Goal: Information Seeking & Learning: Learn about a topic

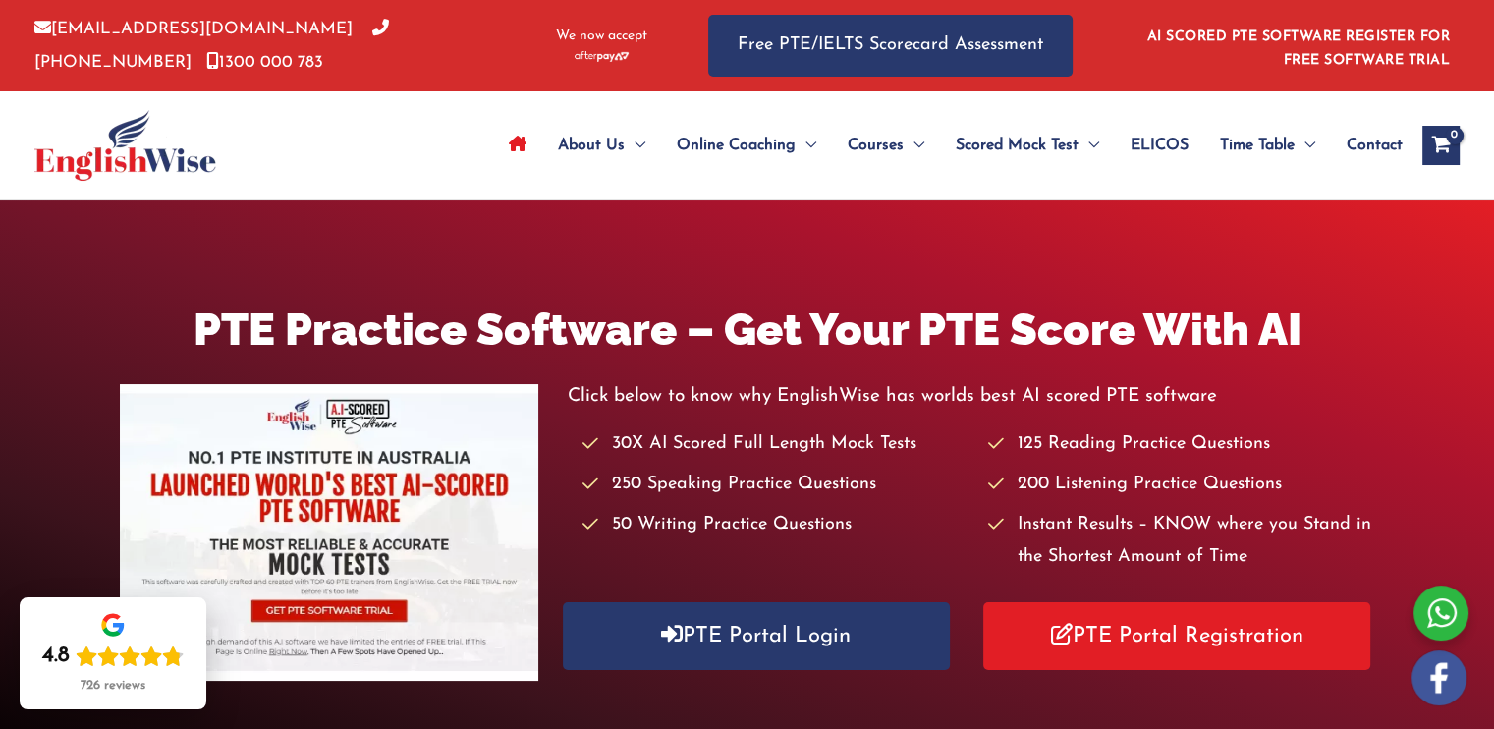
click at [1323, 39] on link "AI SCORED PTE SOFTWARE REGISTER FOR FREE SOFTWARE TRIAL" at bounding box center [1299, 48] width 304 height 38
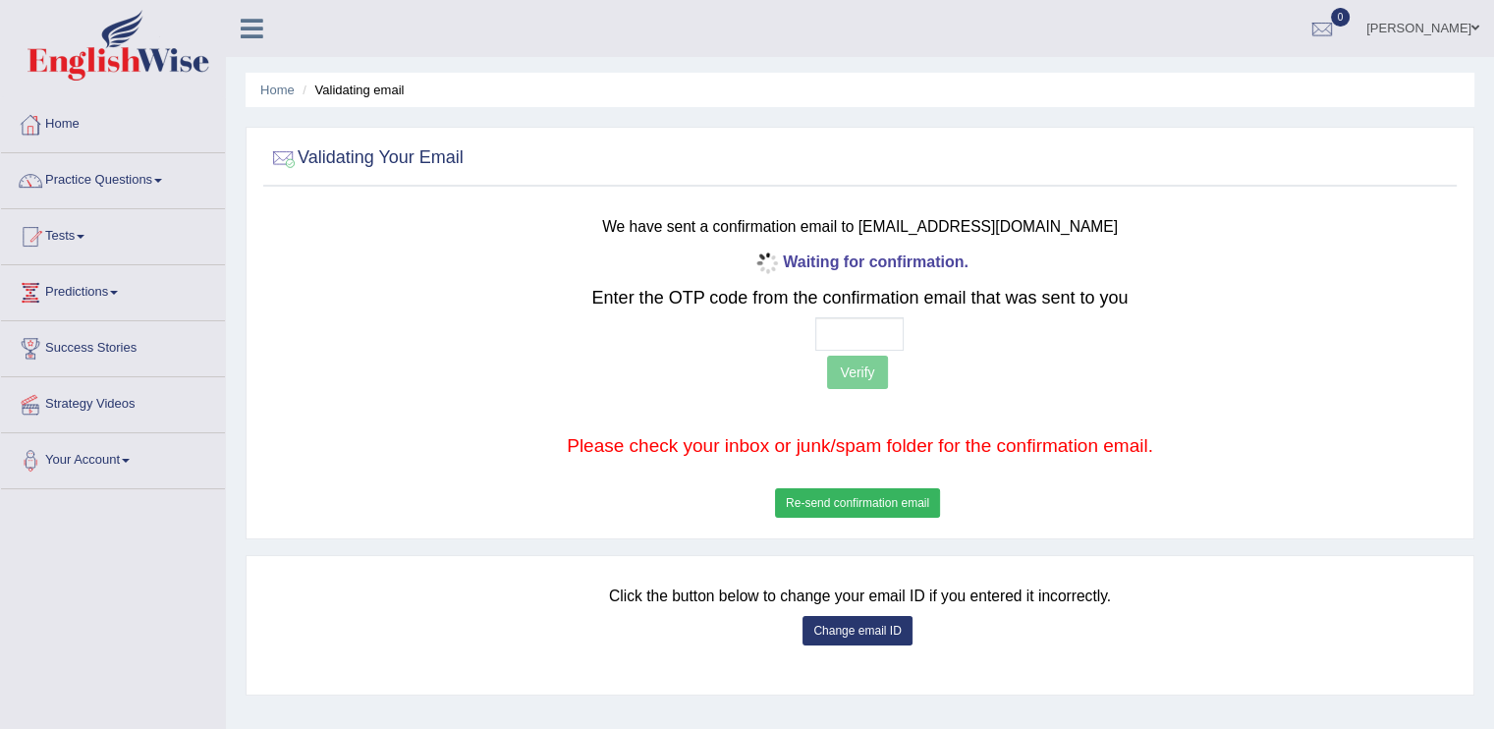
click at [55, 117] on link "Home" at bounding box center [113, 121] width 224 height 49
click at [1458, 26] on link "Tamarisi Tinai" at bounding box center [1423, 25] width 142 height 51
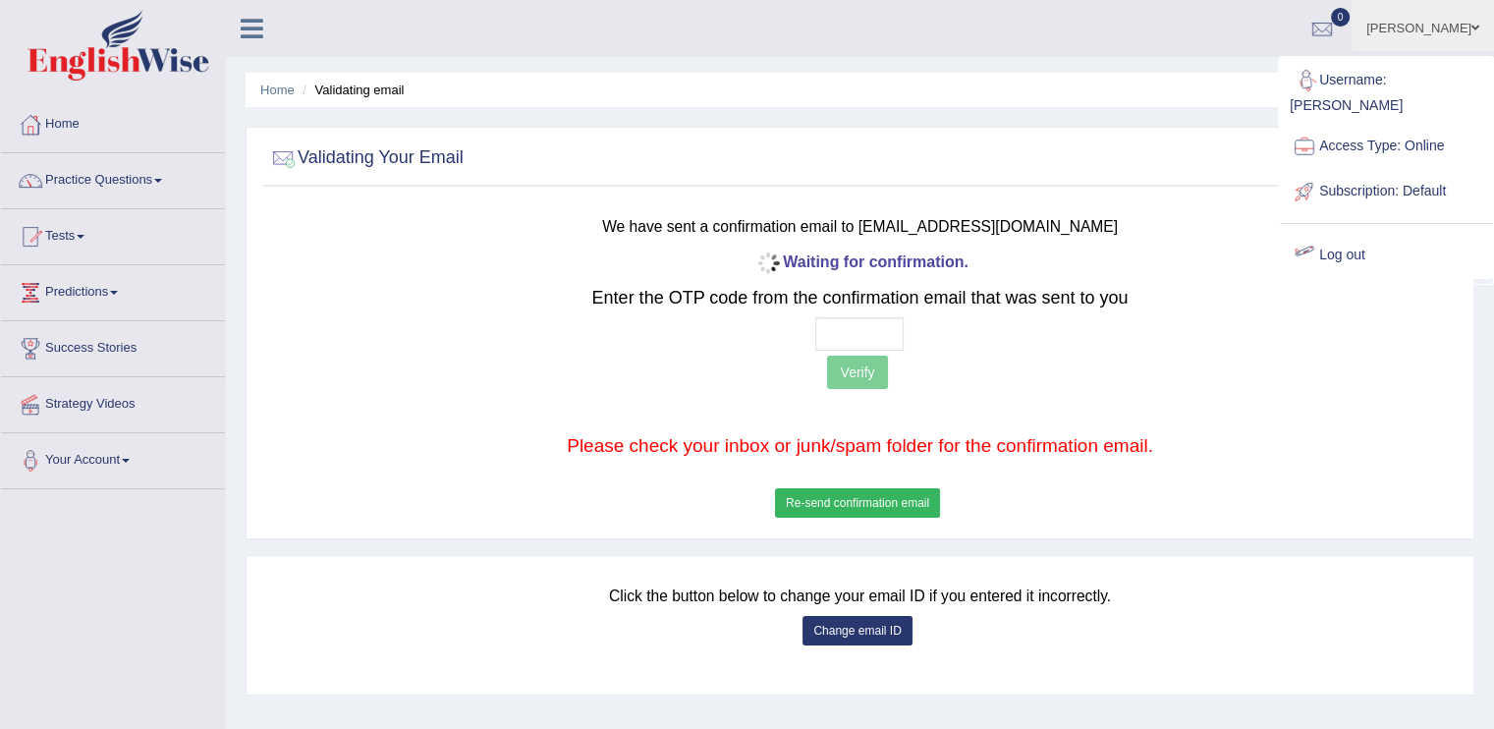
click at [1351, 233] on link "Log out" at bounding box center [1386, 255] width 212 height 45
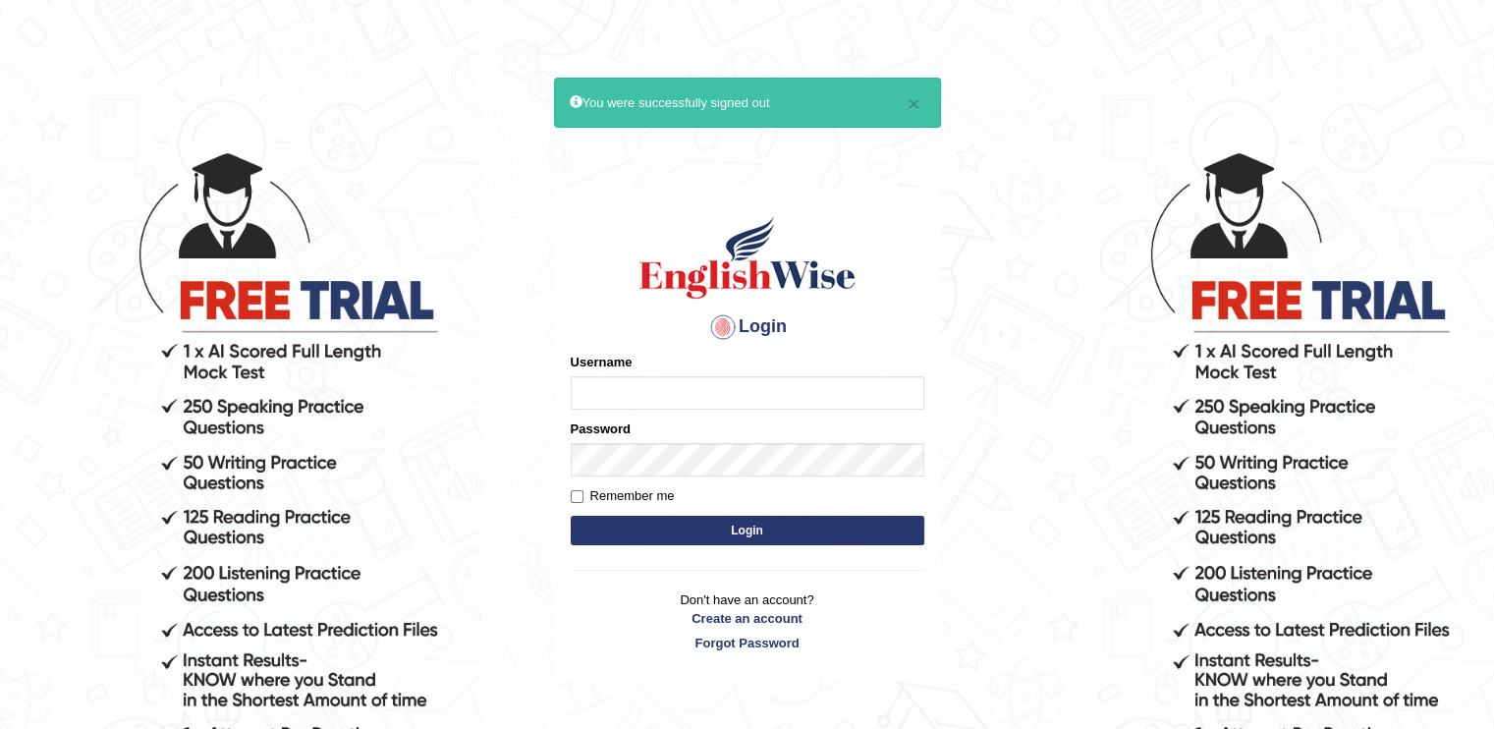
type input "Tinai"
click at [574, 499] on input "Remember me" at bounding box center [577, 496] width 13 height 13
checkbox input "true"
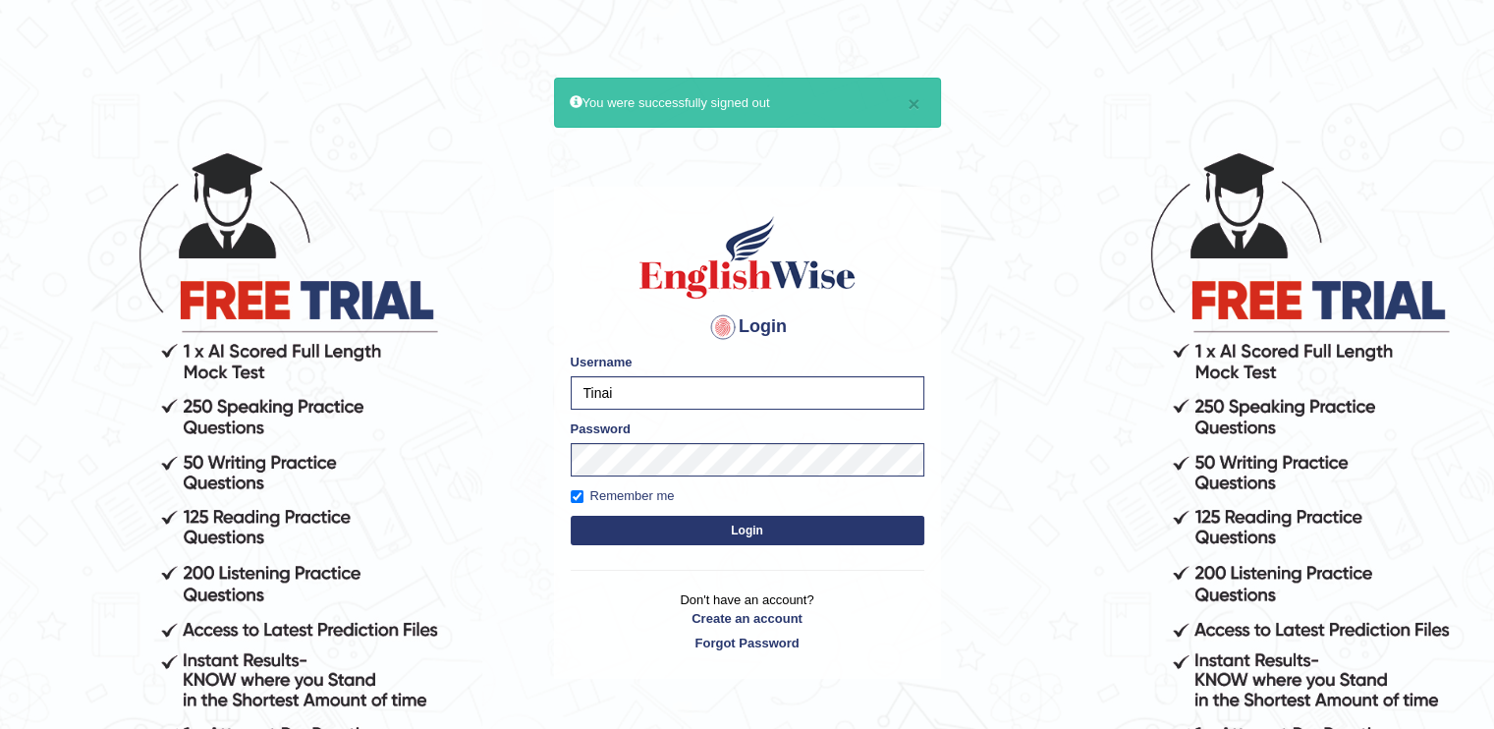
click at [707, 534] on button "Login" at bounding box center [748, 530] width 354 height 29
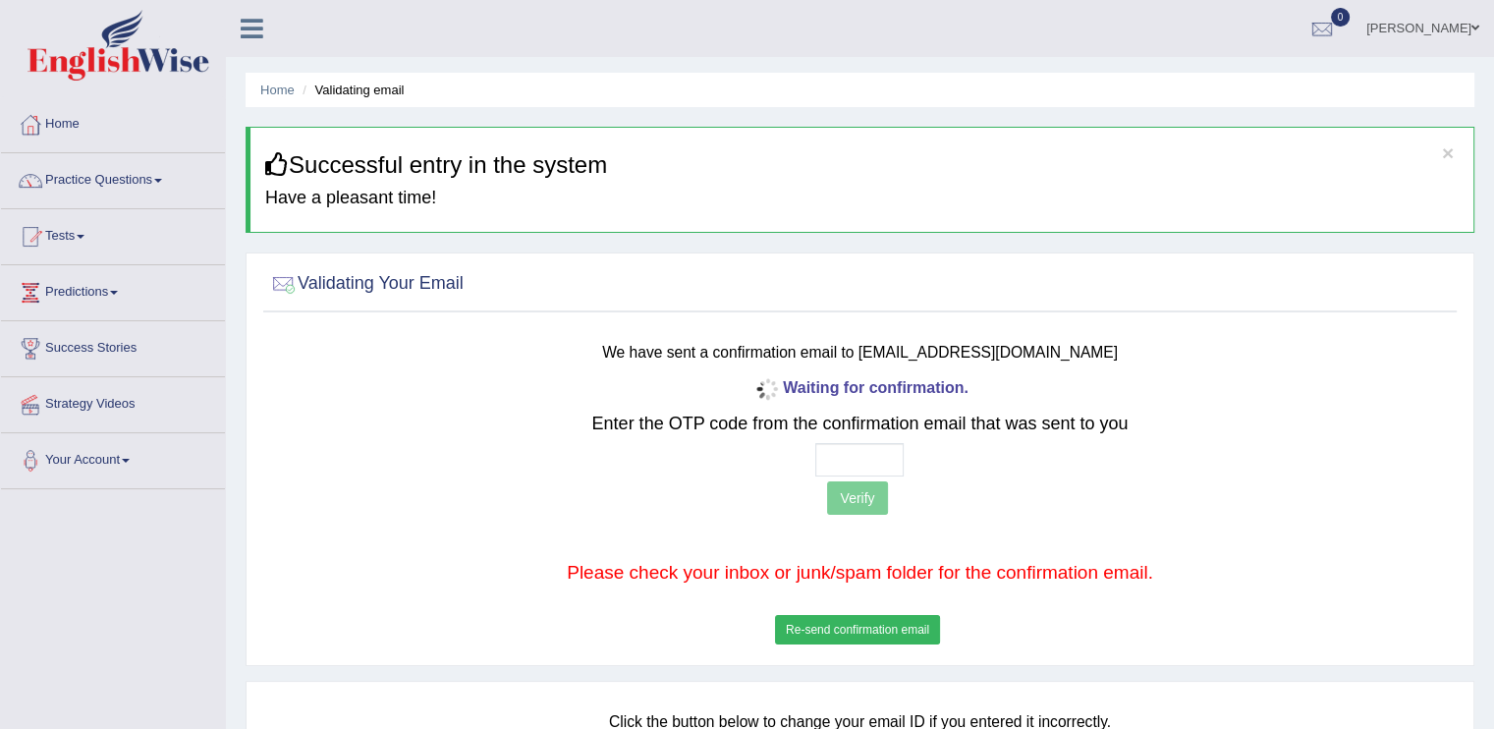
click at [856, 496] on p "Verify" at bounding box center [859, 500] width 983 height 38
click at [80, 233] on link "Tests" at bounding box center [113, 233] width 224 height 49
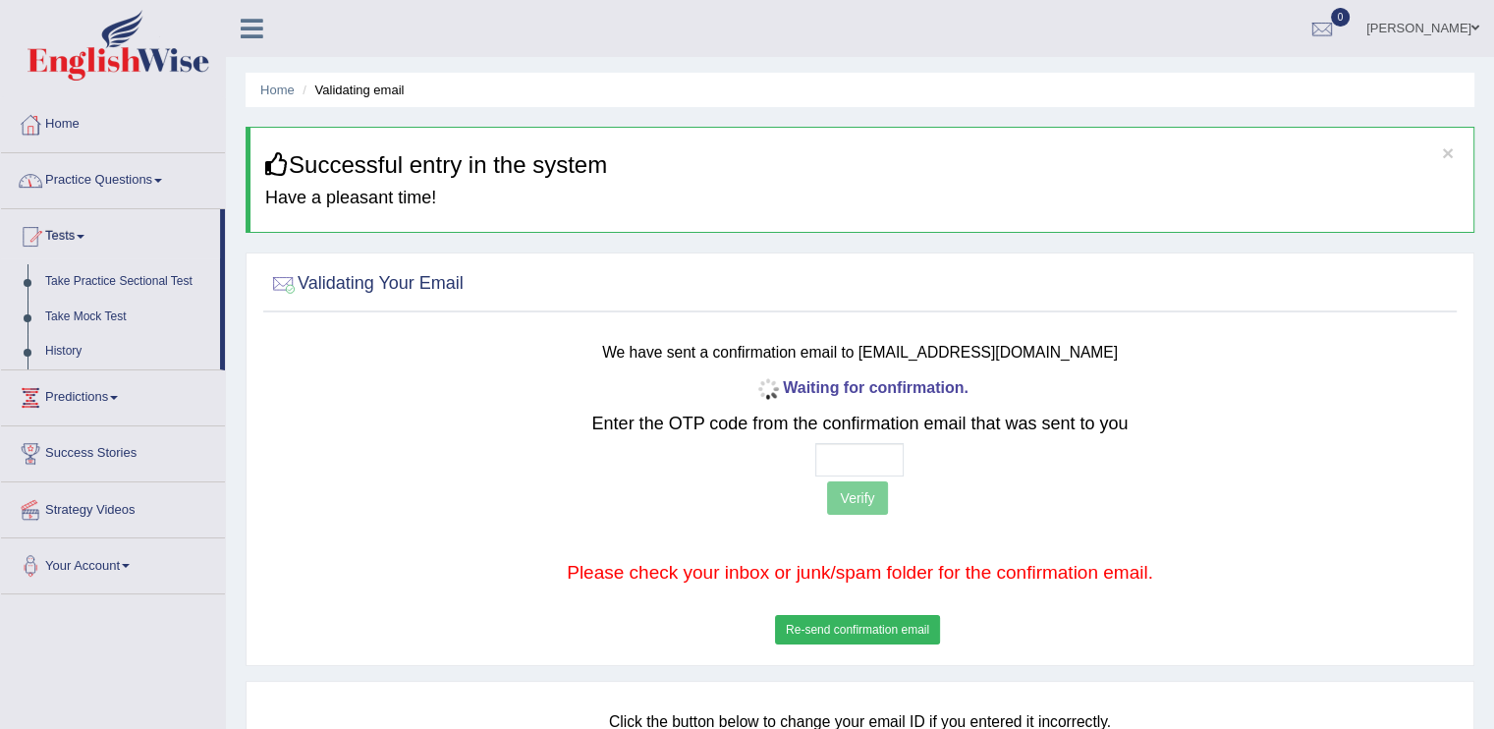
click at [158, 182] on link "Practice Questions" at bounding box center [113, 177] width 224 height 49
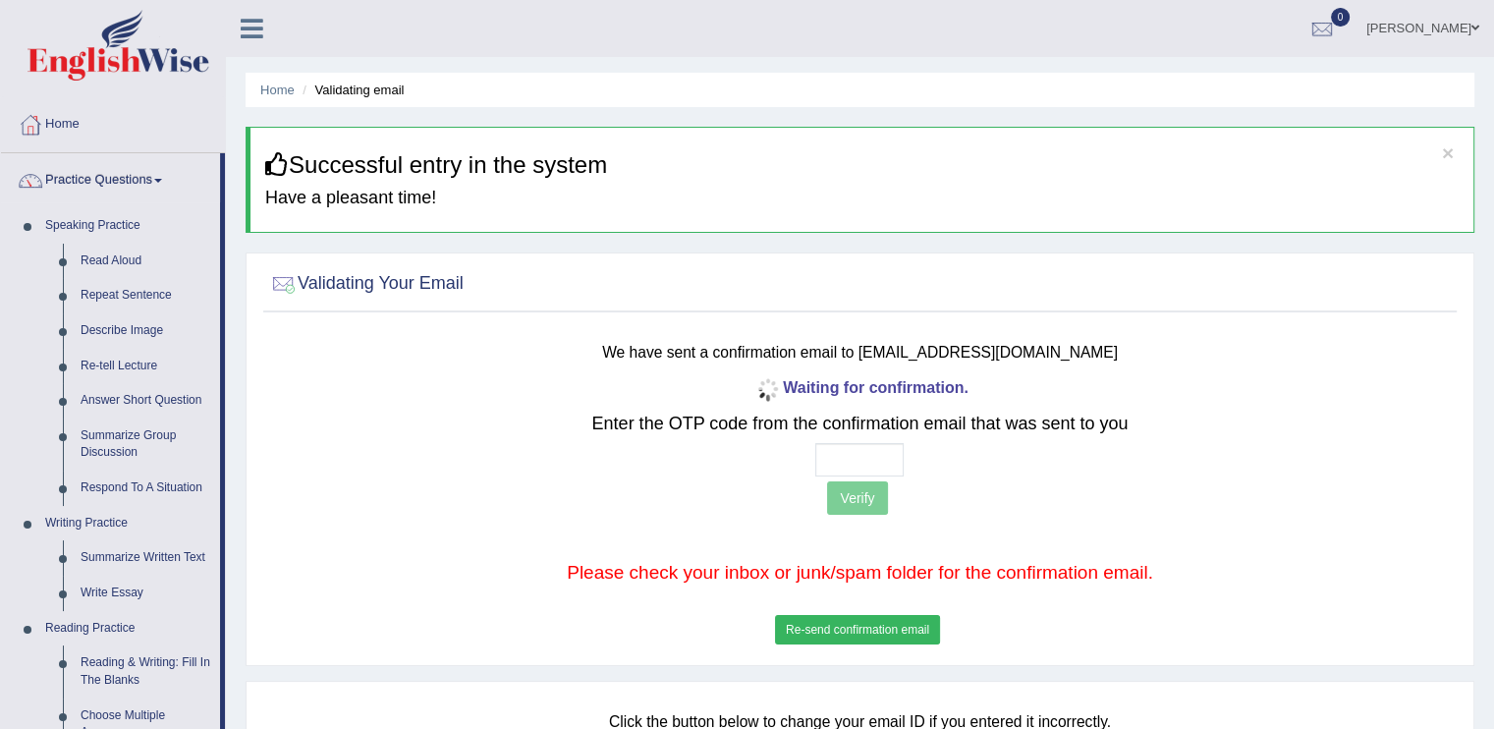
click at [31, 121] on div at bounding box center [30, 124] width 29 height 29
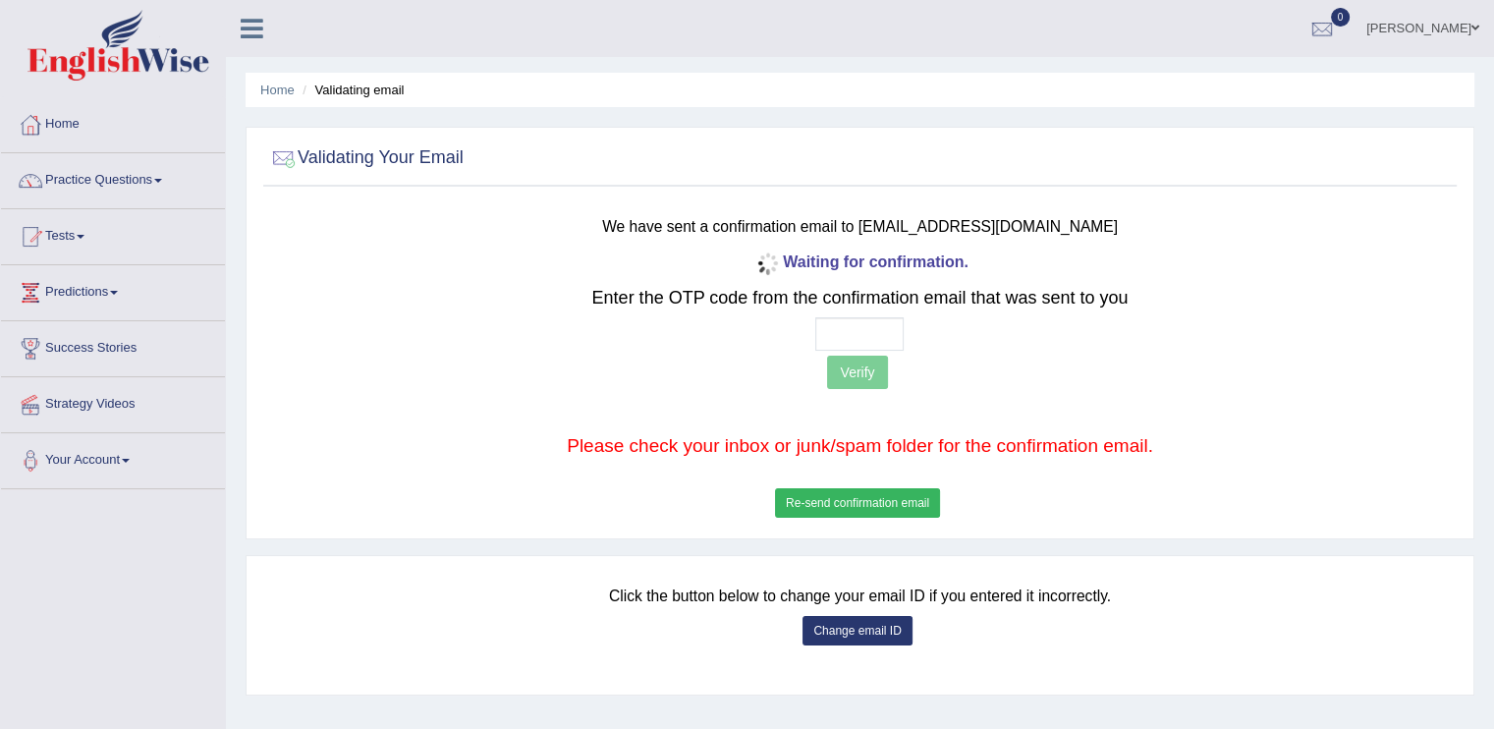
click at [118, 291] on span at bounding box center [114, 293] width 8 height 4
click at [389, 400] on div "Waiting for confirmation. Enter the OTP code from the confirmation email that w…" at bounding box center [859, 386] width 983 height 276
click at [860, 378] on p "Verify" at bounding box center [859, 375] width 983 height 38
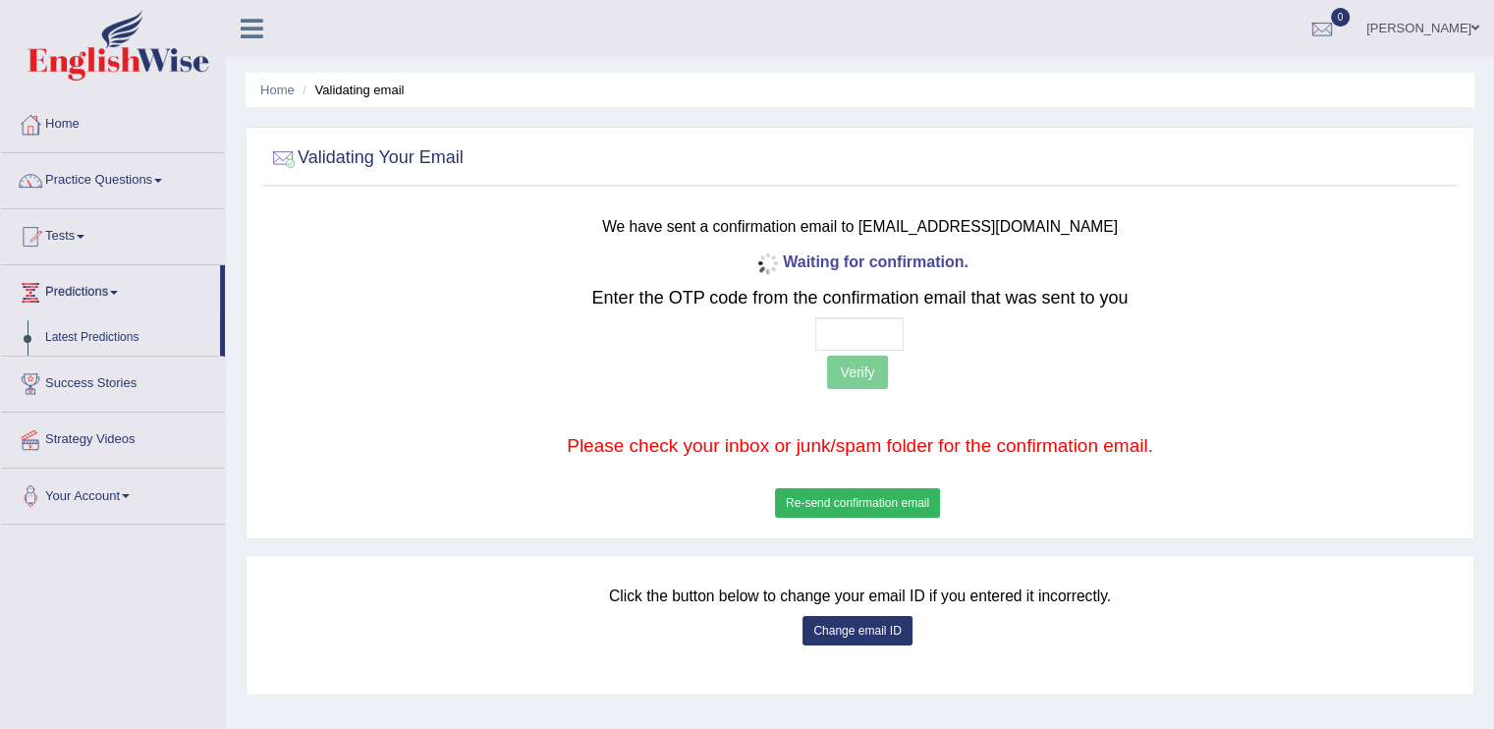
click at [860, 378] on p "Verify" at bounding box center [859, 375] width 983 height 38
click at [860, 334] on input "text" at bounding box center [859, 333] width 88 height 33
click at [145, 180] on link "Practice Questions" at bounding box center [113, 177] width 224 height 49
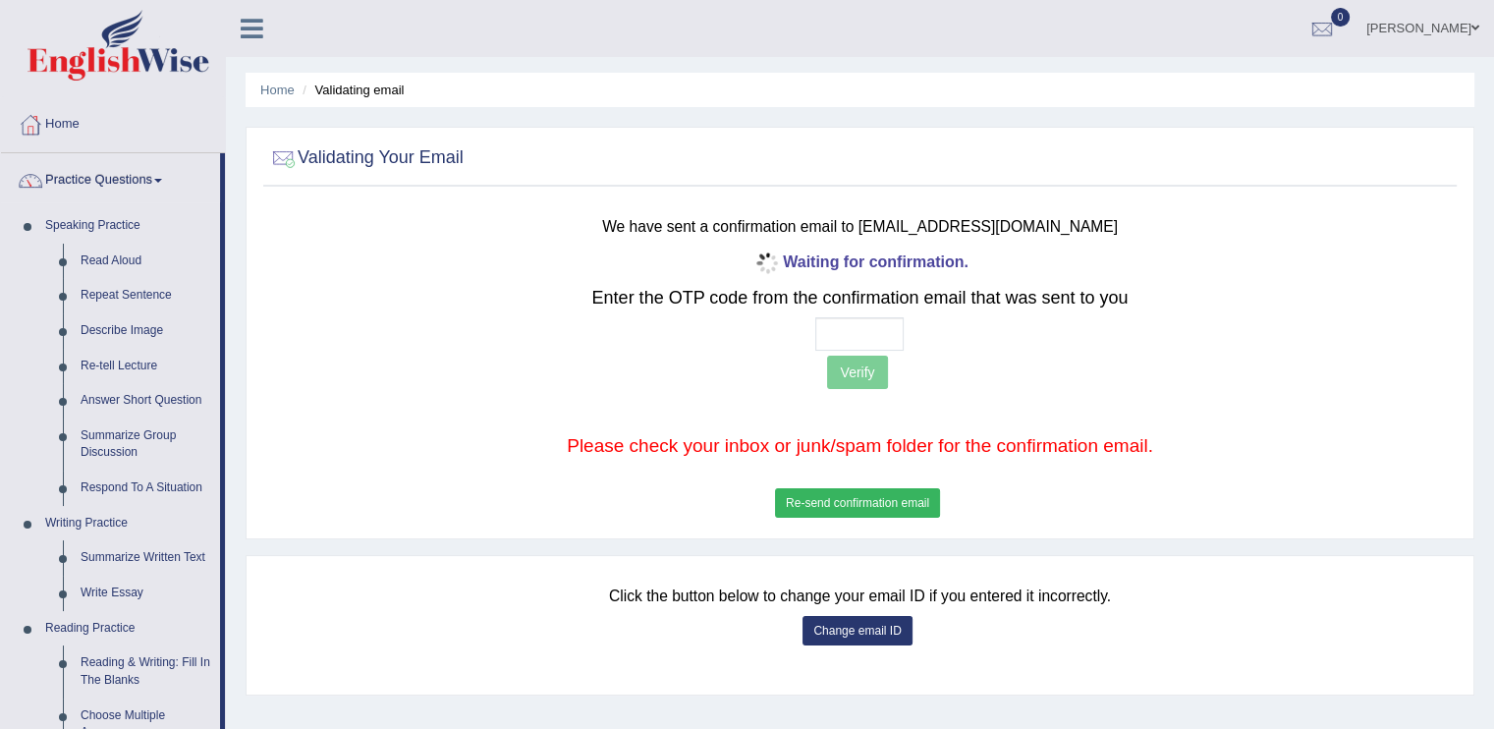
click at [152, 190] on link "Practice Questions" at bounding box center [110, 177] width 219 height 49
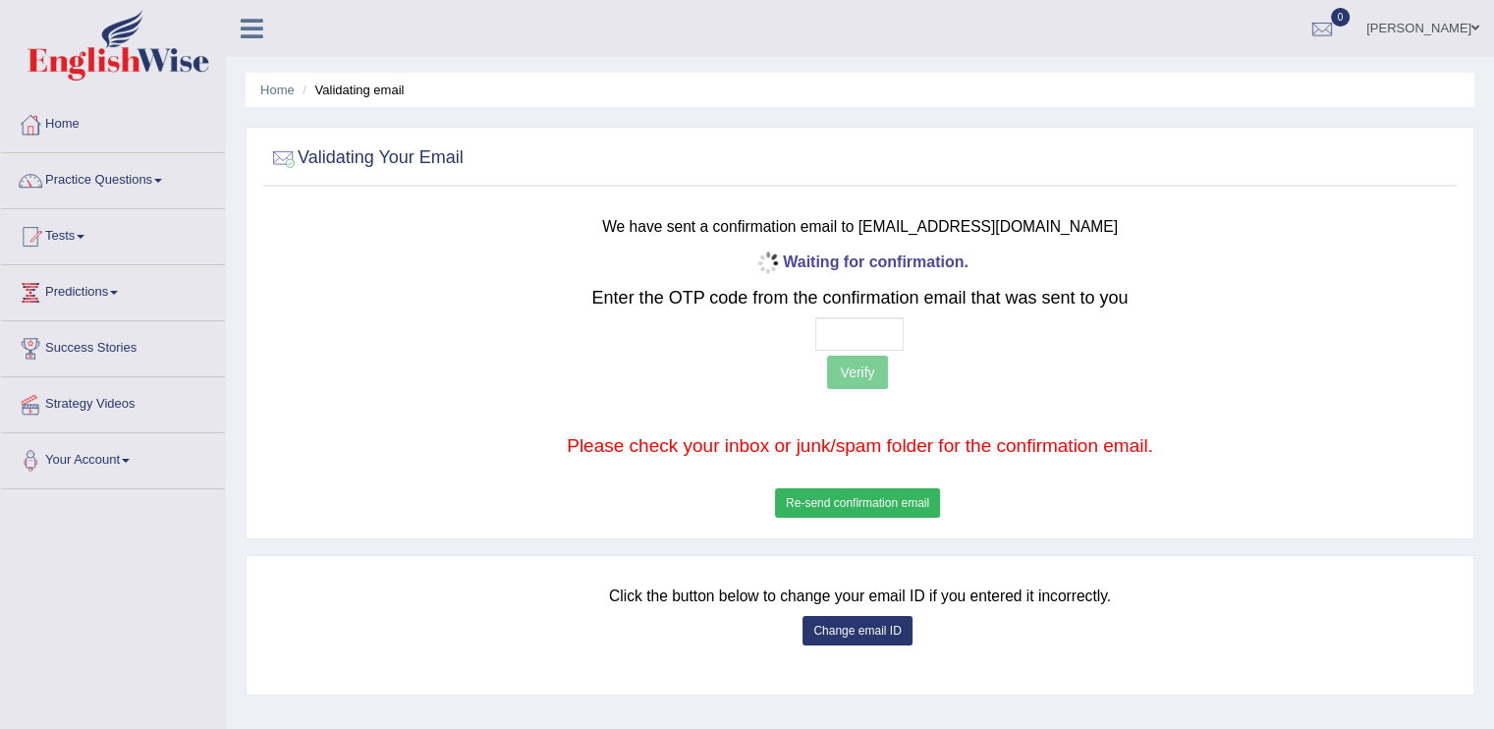
click at [150, 183] on link "Practice Questions" at bounding box center [113, 177] width 224 height 49
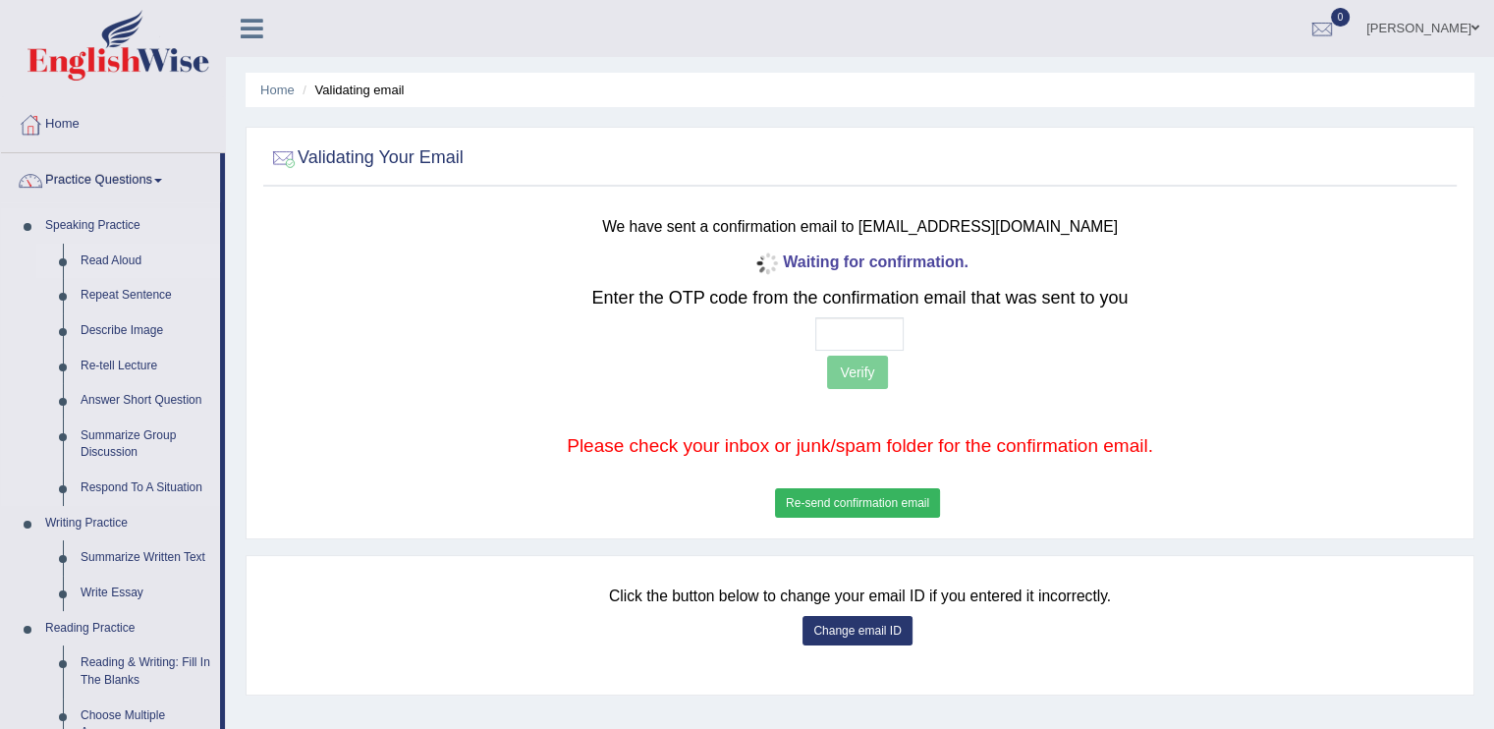
click at [122, 261] on link "Read Aloud" at bounding box center [146, 261] width 148 height 35
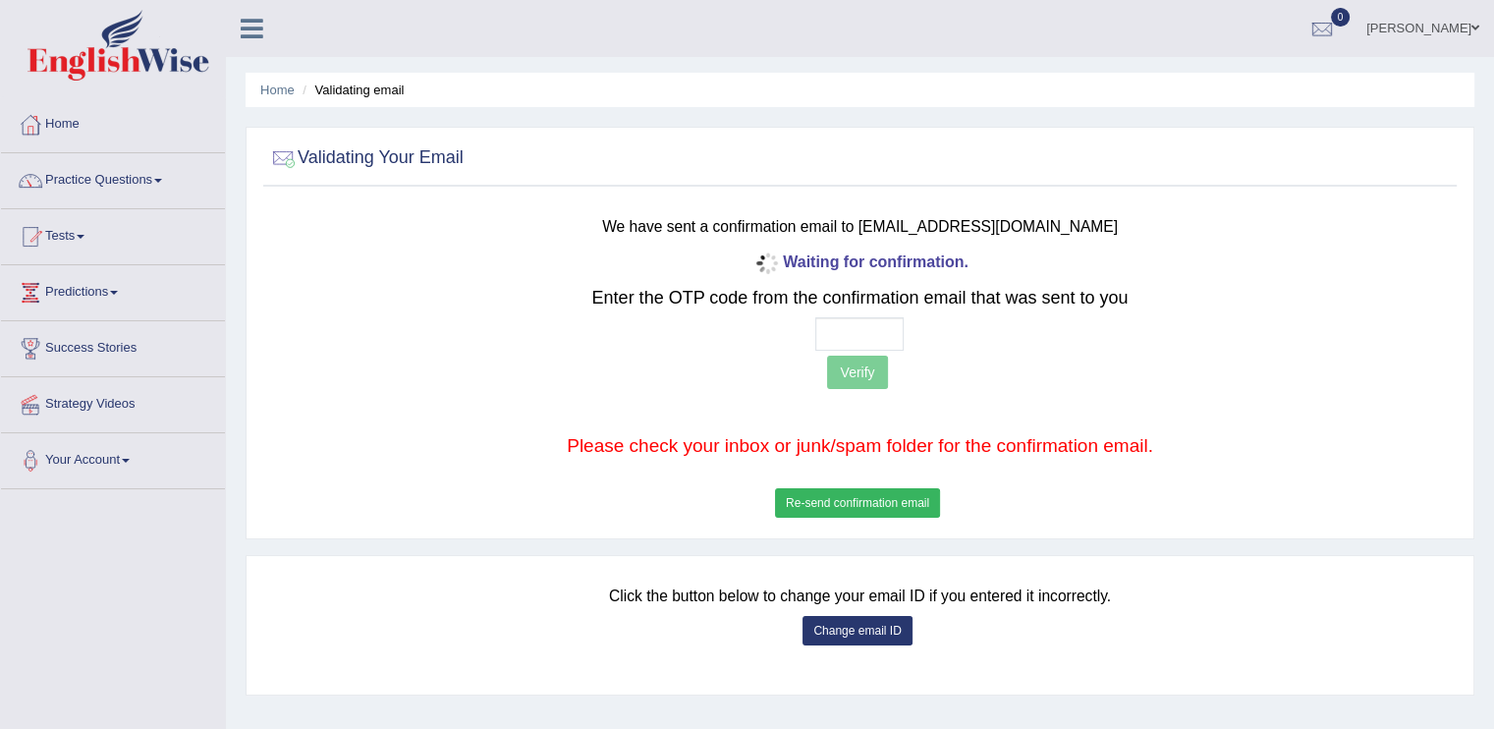
click at [154, 179] on link "Practice Questions" at bounding box center [113, 177] width 224 height 49
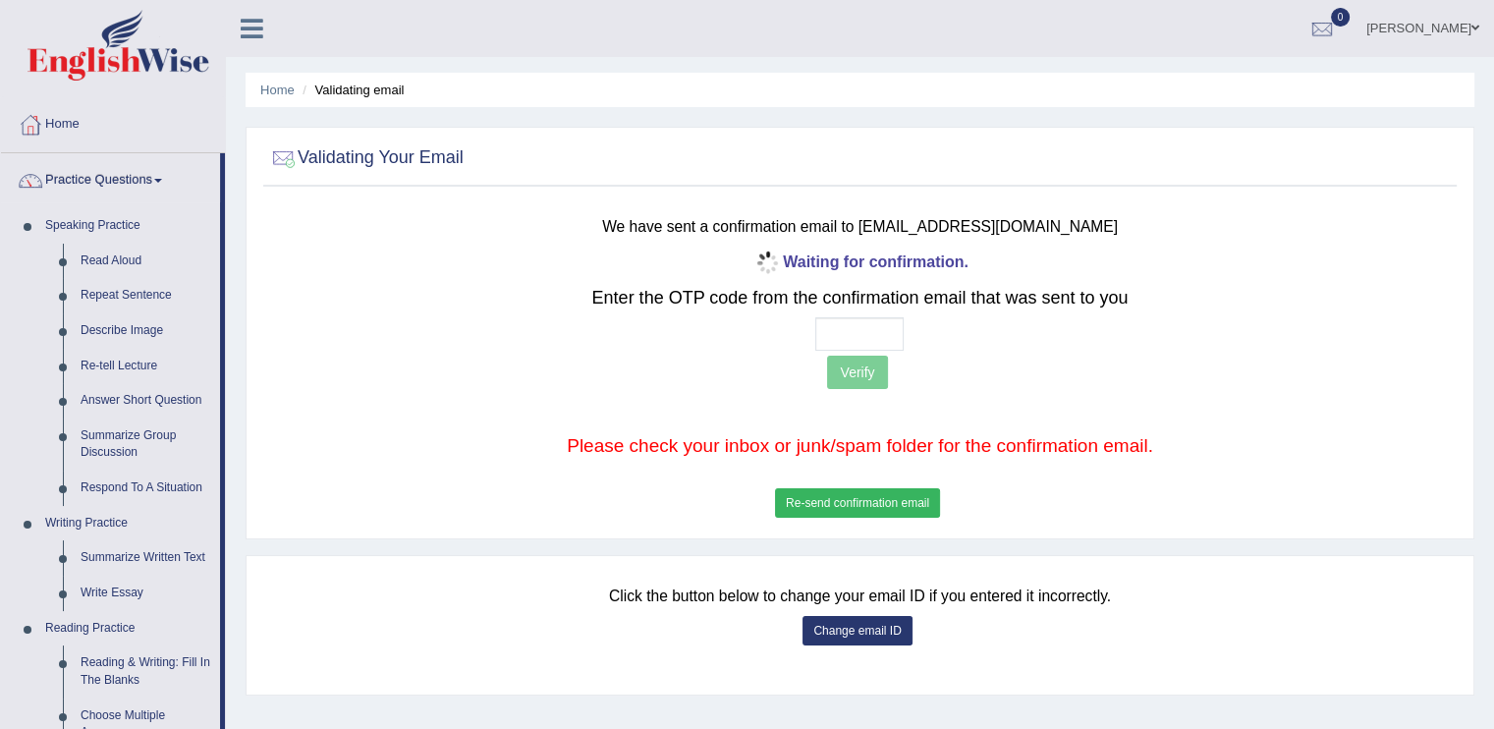
click at [877, 491] on button "Re-send confirmation email" at bounding box center [857, 502] width 165 height 29
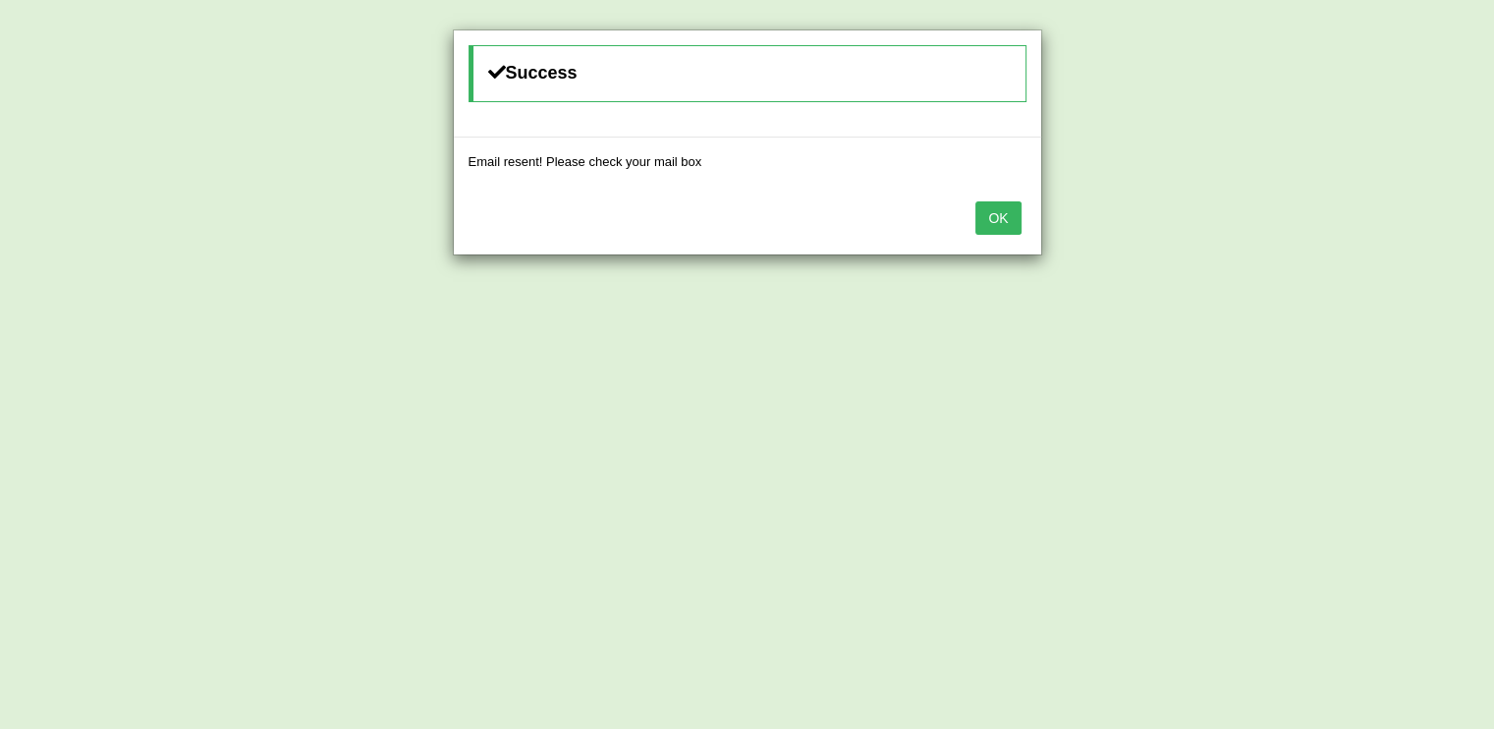
click at [992, 205] on button "OK" at bounding box center [997, 217] width 45 height 33
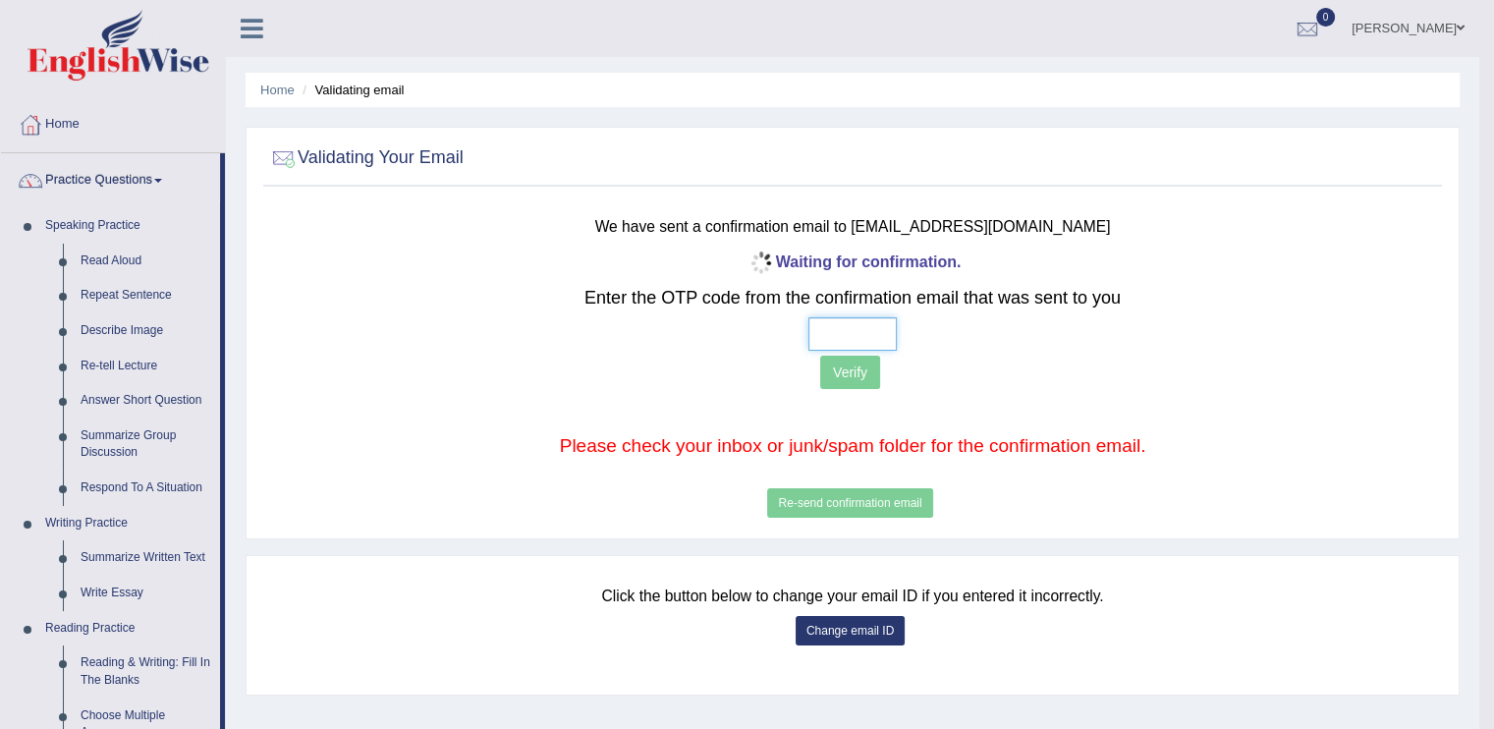
click at [827, 327] on input "text" at bounding box center [852, 333] width 88 height 33
type input "6 0 1 7"
click at [845, 375] on button "Verify" at bounding box center [850, 372] width 60 height 33
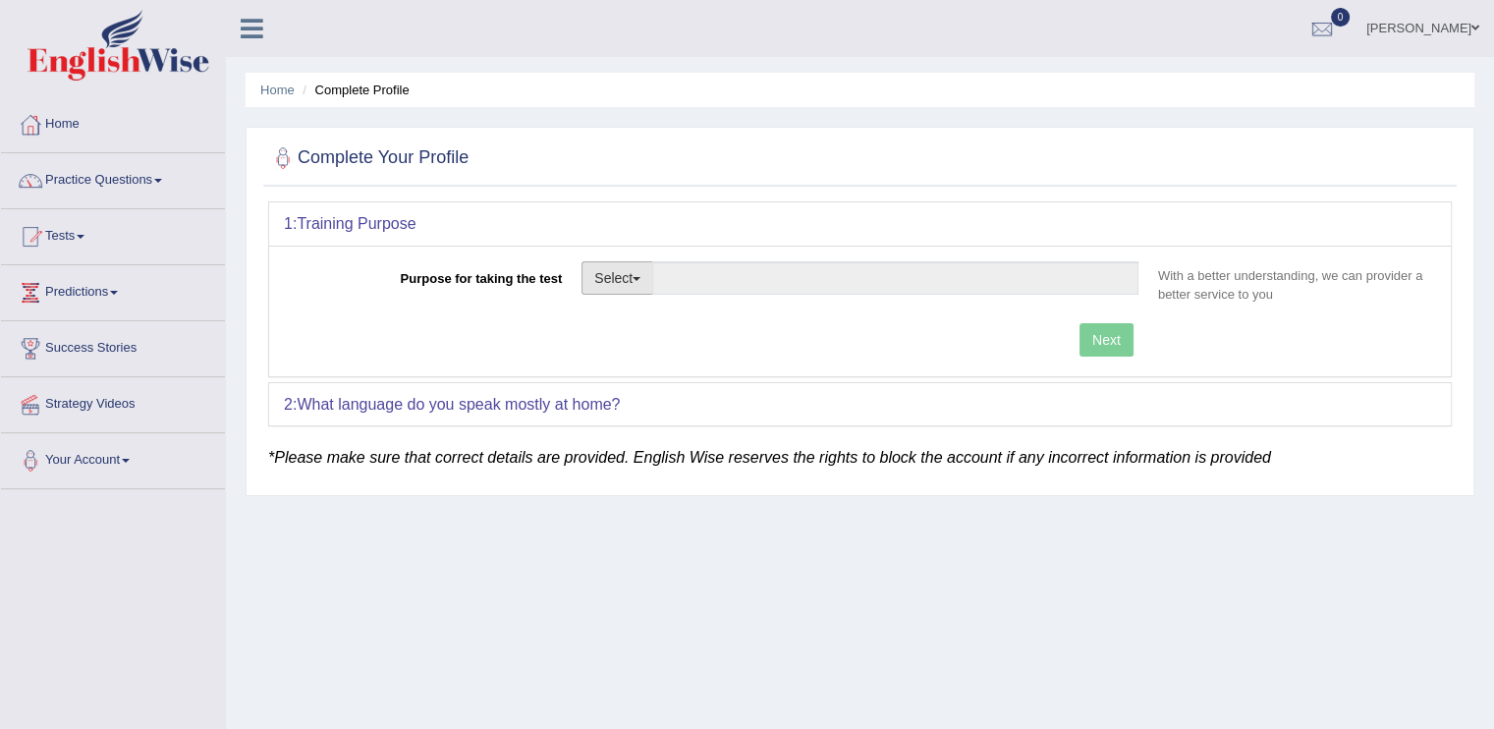
click at [638, 280] on button "Select" at bounding box center [617, 277] width 72 height 33
click at [643, 350] on link "Permanent Residency" at bounding box center [669, 346] width 175 height 26
type input "Permanent Residency"
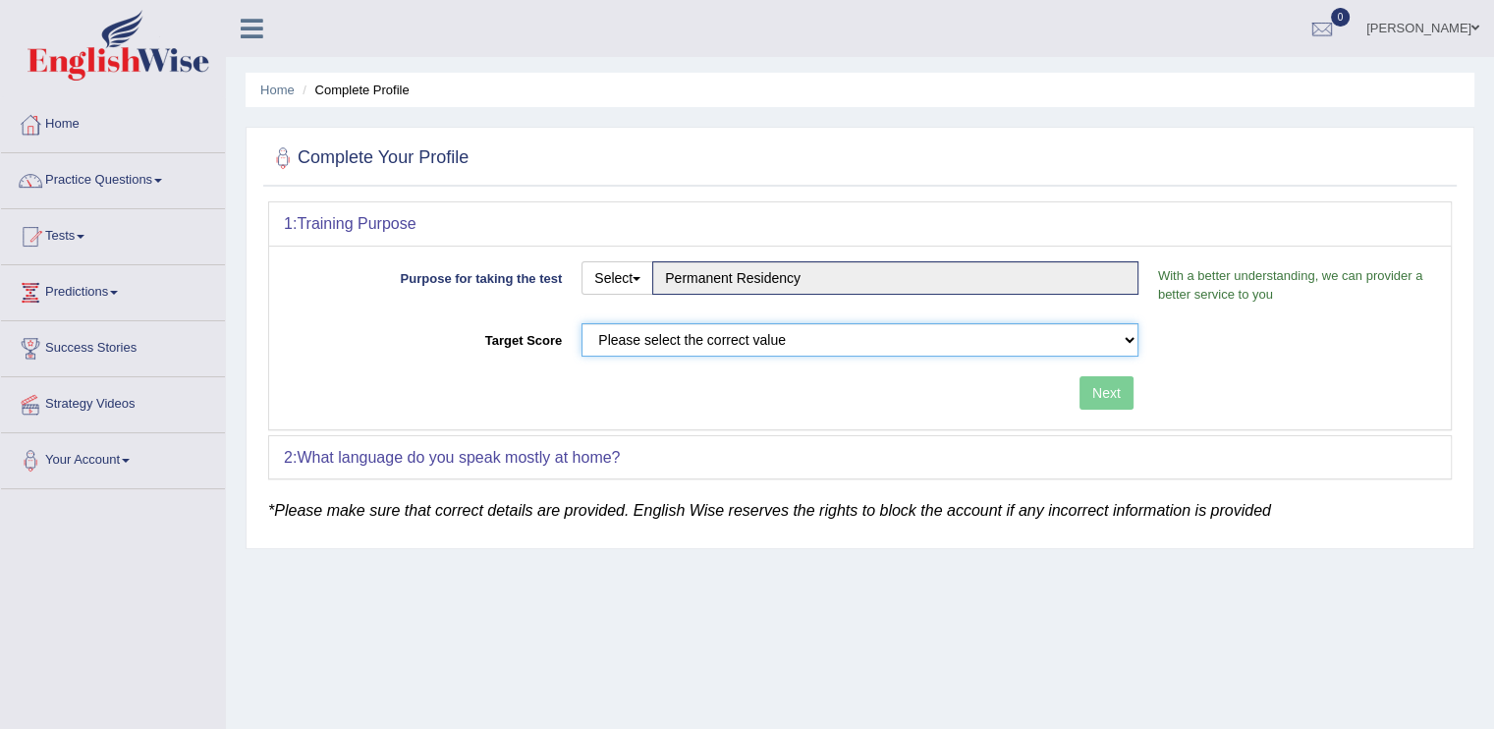
click at [1132, 342] on select "Please select the correct value 50 (6 bands) 58 (6.5 bands) 65 (7 bands) 79 (8 …" at bounding box center [859, 339] width 557 height 33
select select "65"
click at [581, 323] on select "Please select the correct value 50 (6 bands) 58 (6.5 bands) 65 (7 bands) 79 (8 …" at bounding box center [859, 339] width 557 height 33
click at [1104, 388] on button "Next" at bounding box center [1106, 392] width 54 height 33
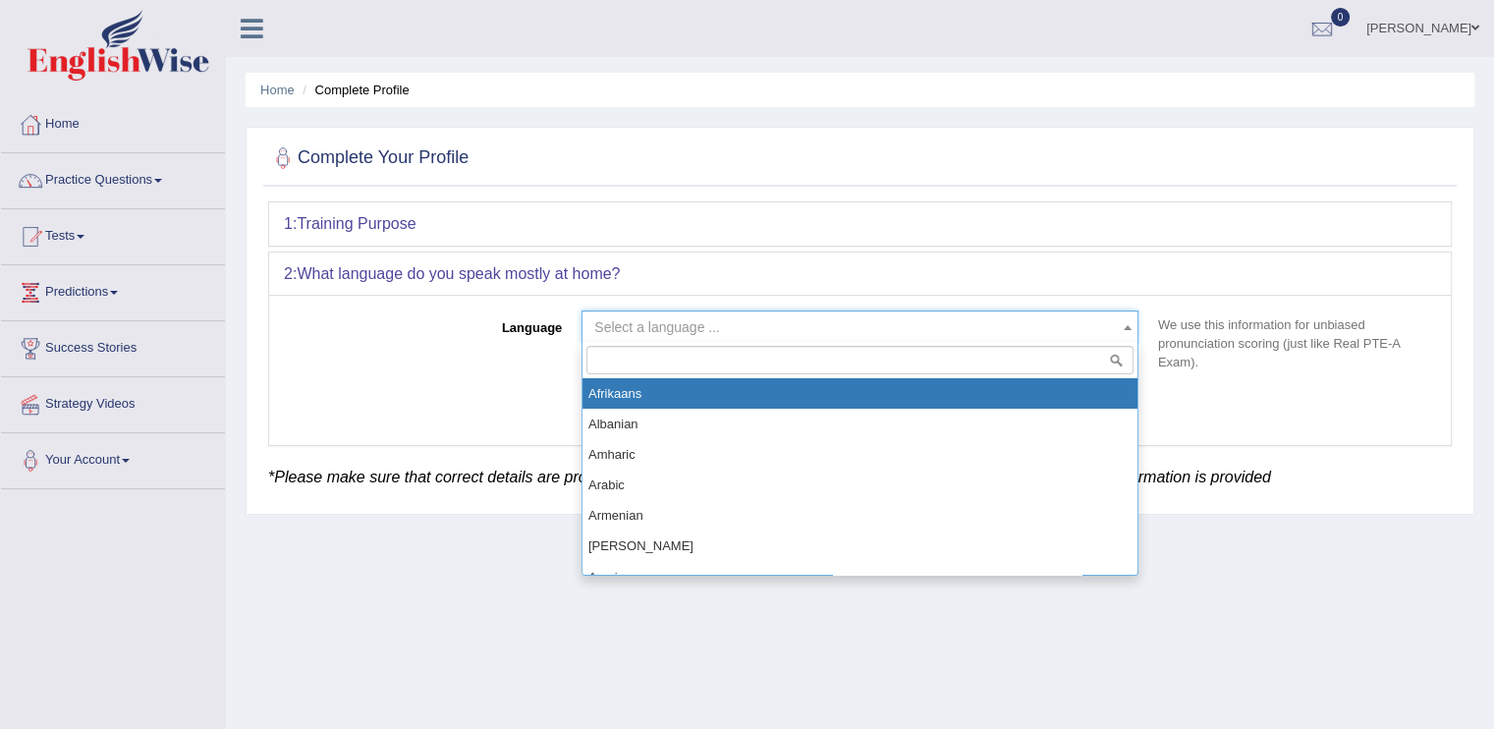
click at [740, 323] on span "Select a language ..." at bounding box center [854, 327] width 520 height 20
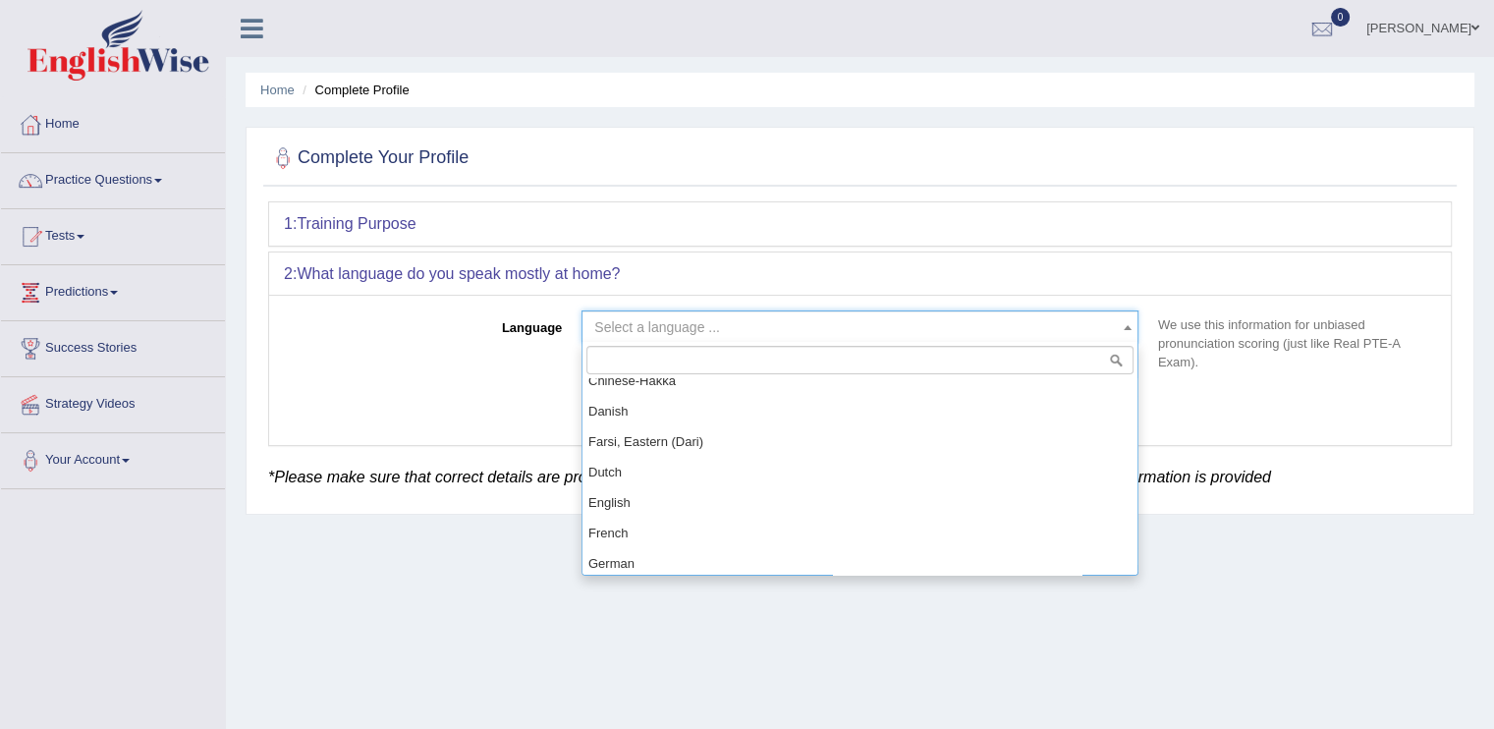
scroll to position [577, 0]
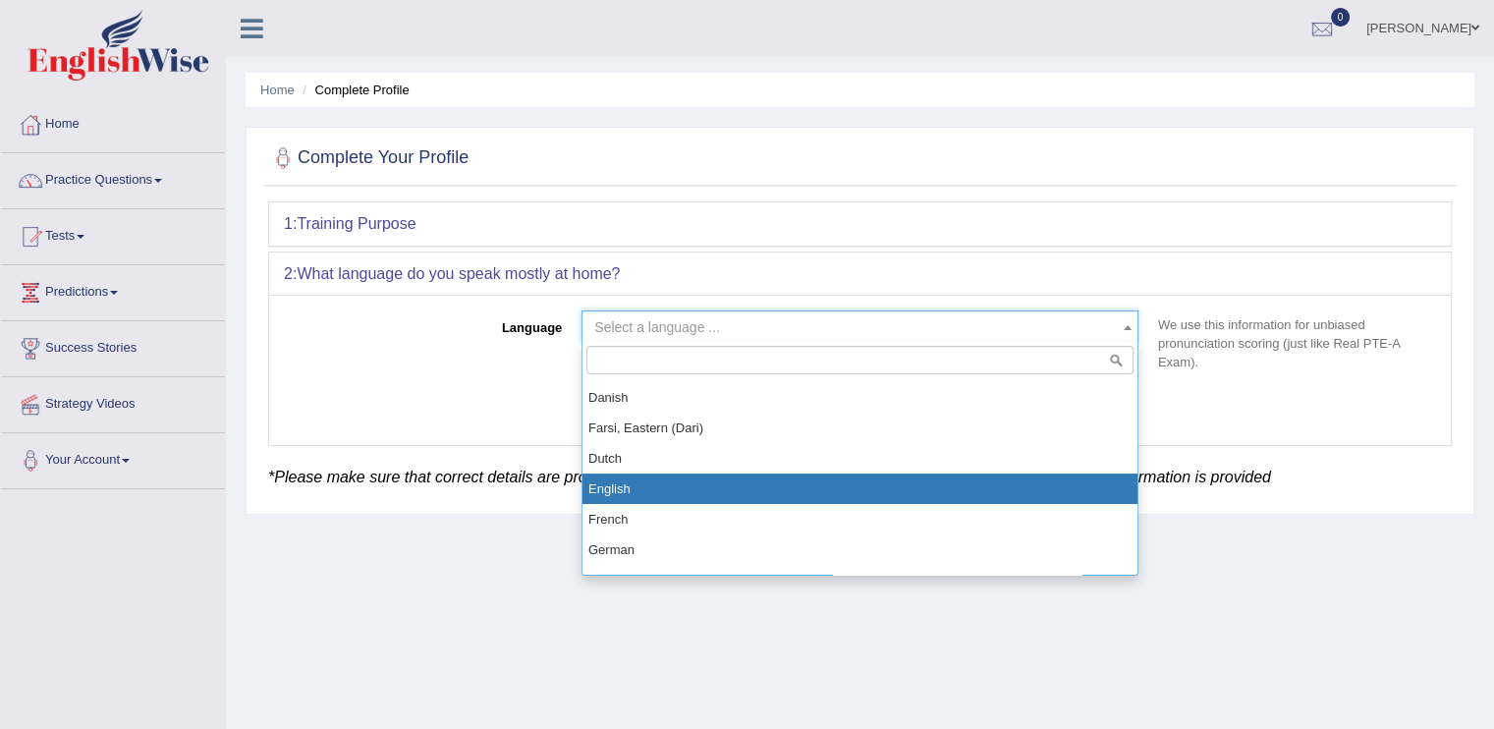
select select "English"
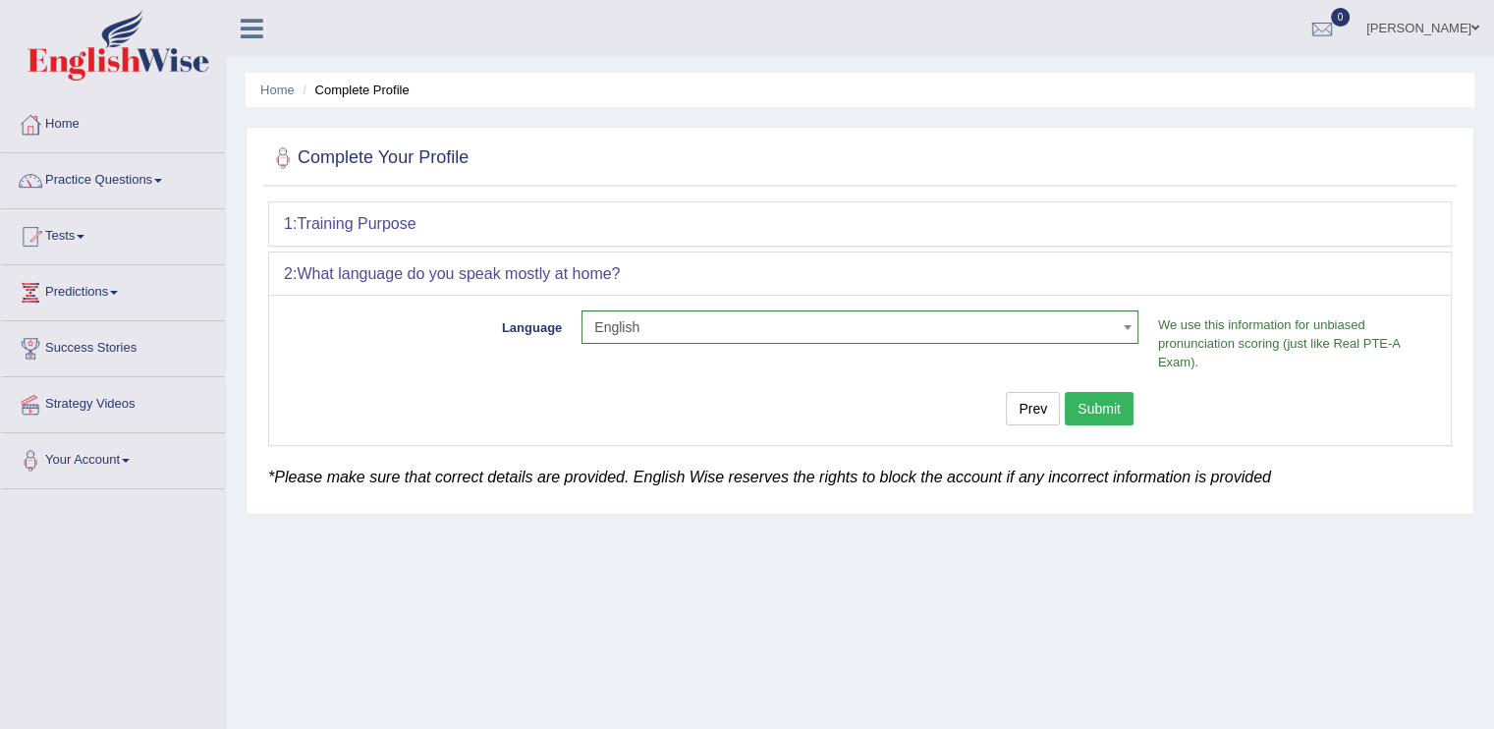
click at [1103, 414] on button "Submit" at bounding box center [1099, 408] width 69 height 33
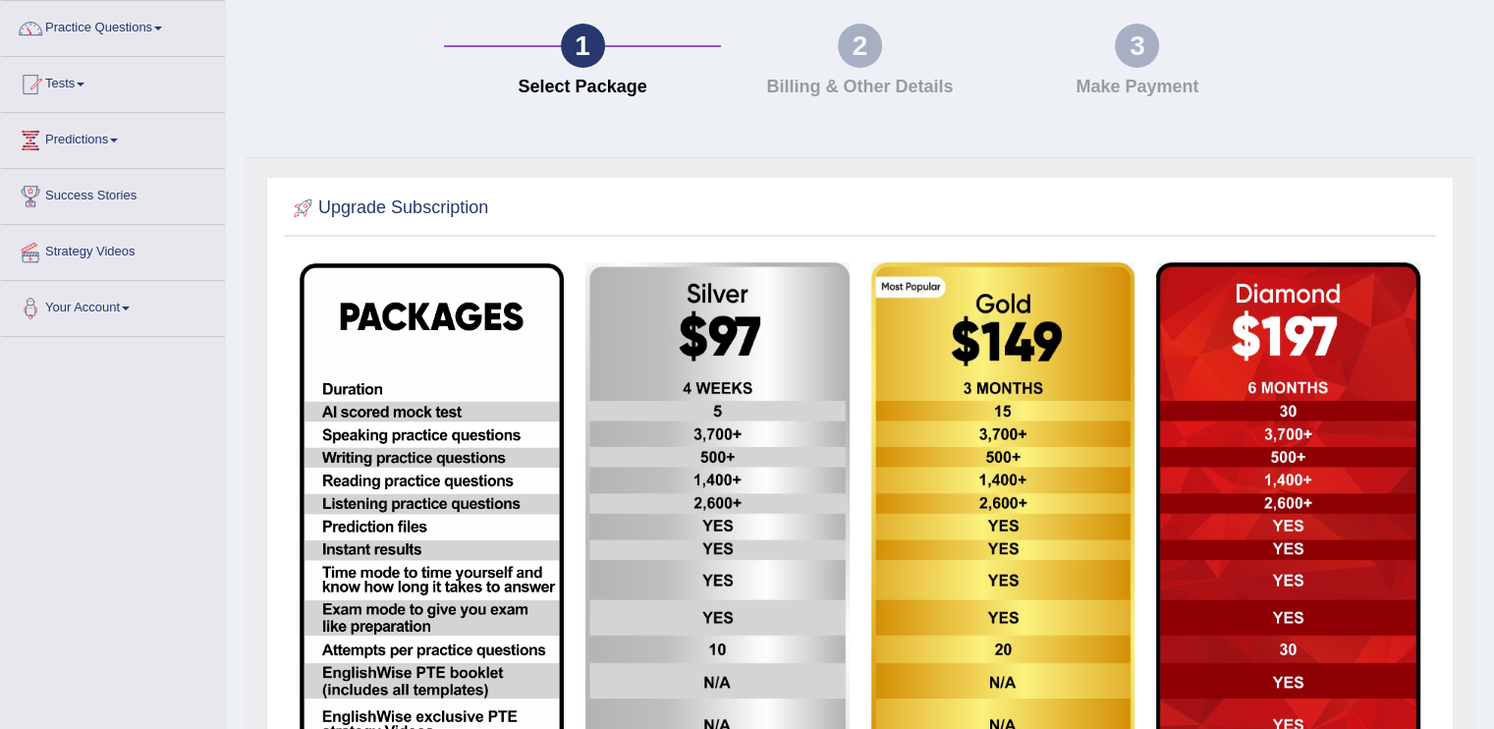
scroll to position [146, 0]
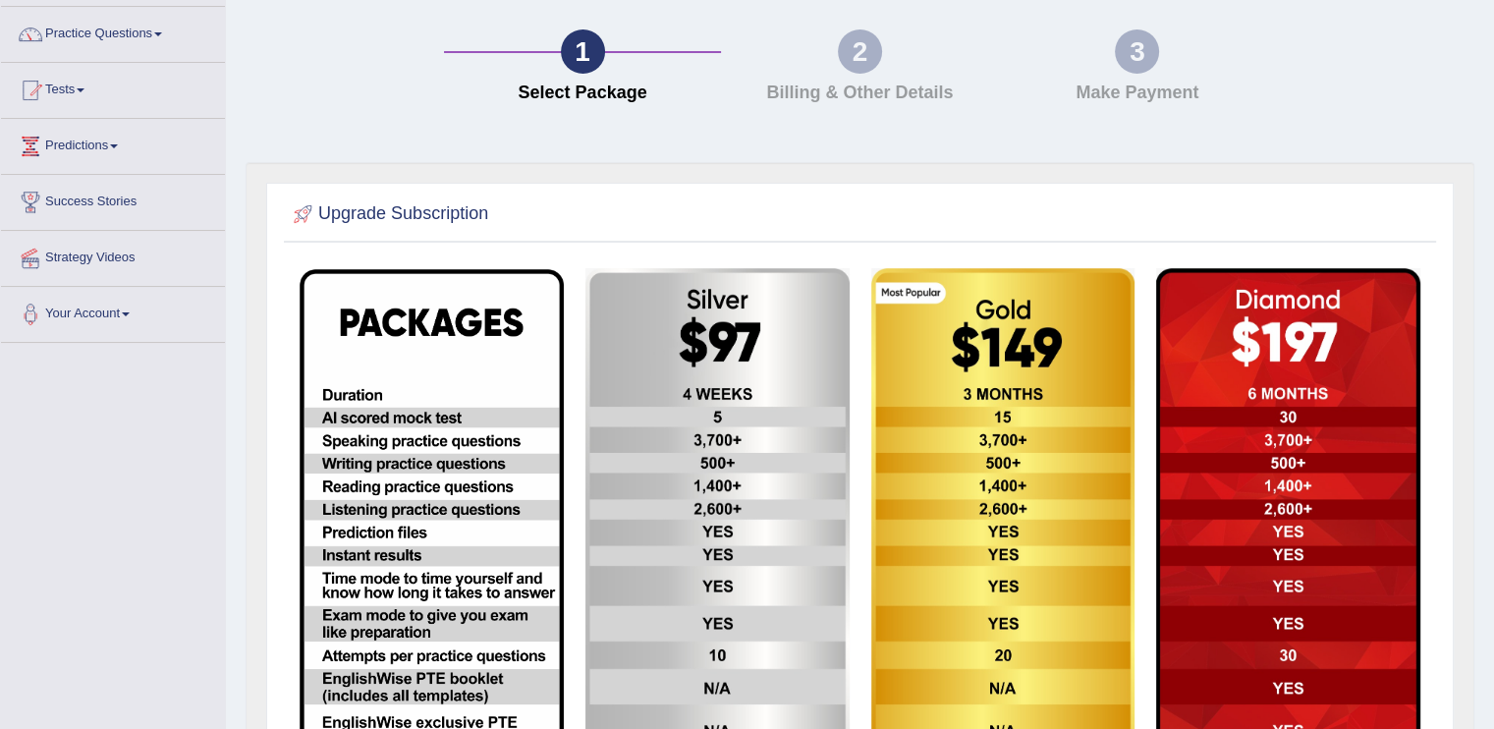
click at [396, 343] on img at bounding box center [432, 565] width 264 height 593
click at [122, 31] on link "Practice Questions" at bounding box center [113, 31] width 224 height 49
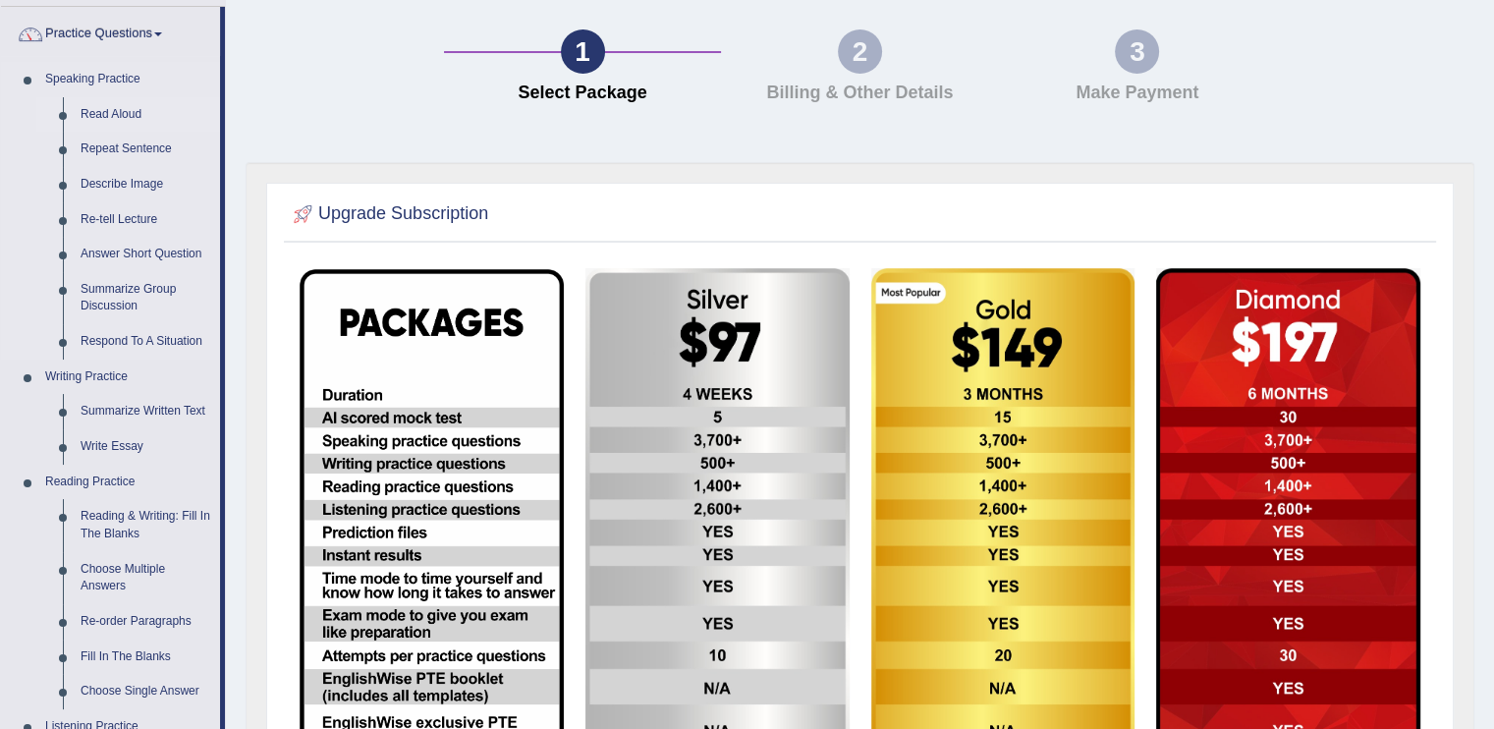
click at [130, 112] on link "Read Aloud" at bounding box center [146, 114] width 148 height 35
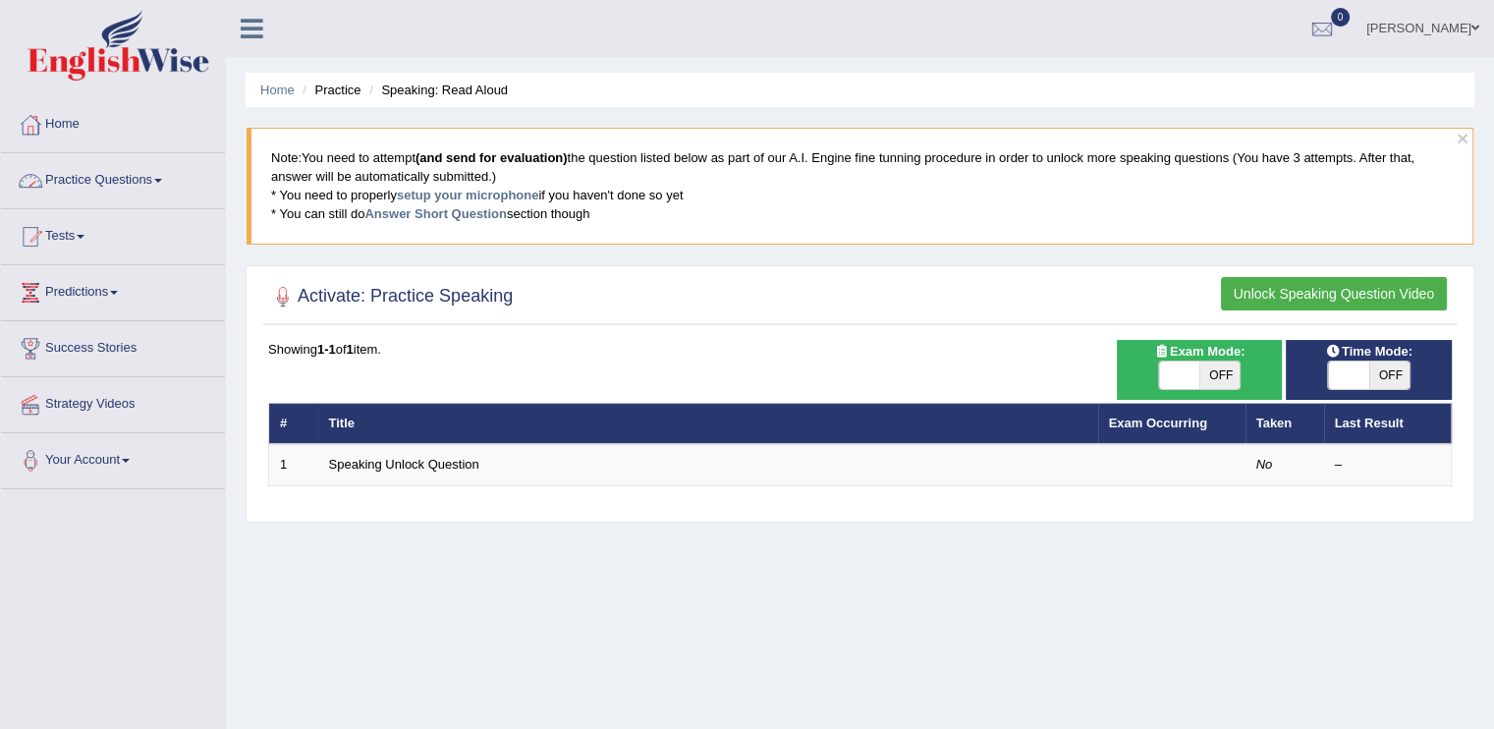
click at [134, 181] on link "Practice Questions" at bounding box center [113, 177] width 224 height 49
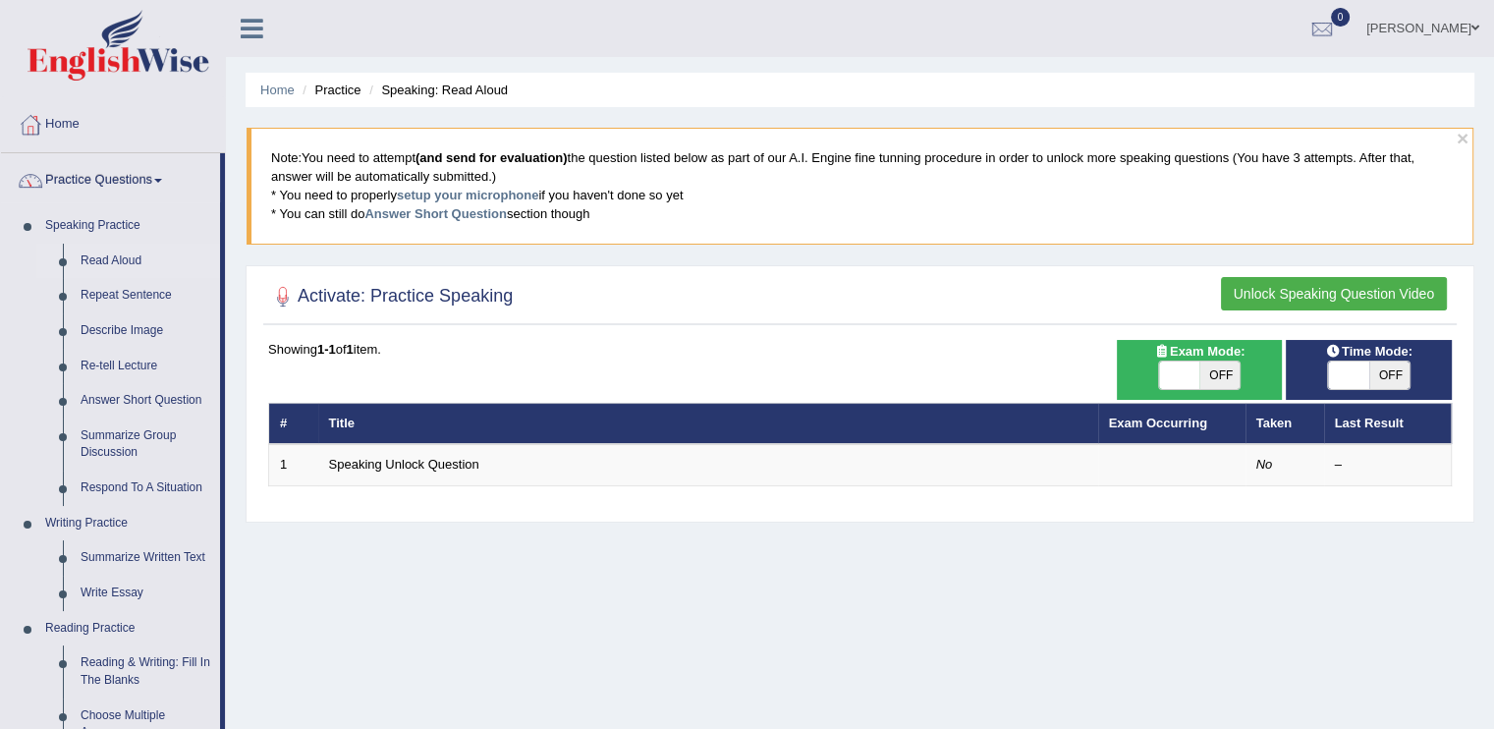
click at [150, 166] on link "Practice Questions" at bounding box center [110, 177] width 219 height 49
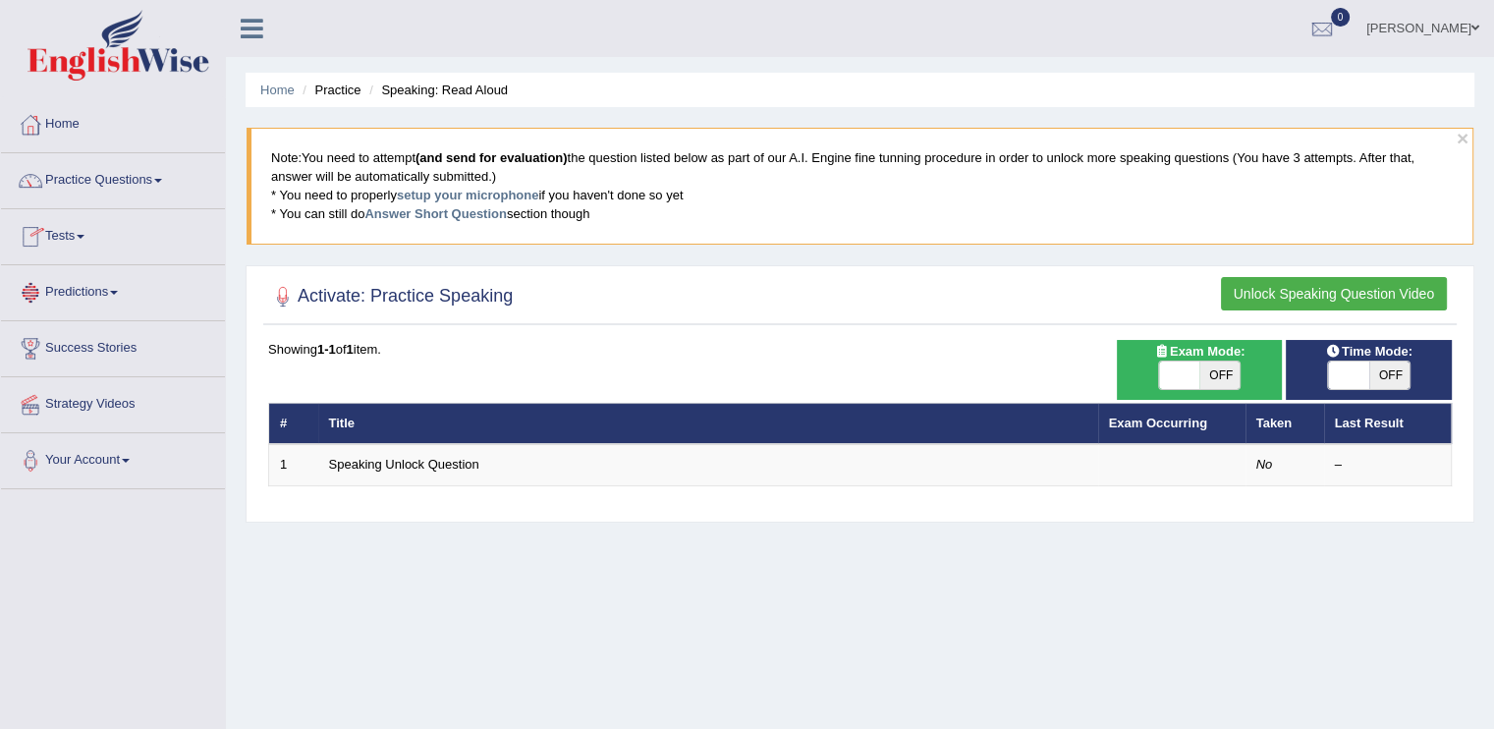
click at [108, 293] on link "Predictions" at bounding box center [113, 289] width 224 height 49
click at [77, 232] on link "Tests" at bounding box center [113, 233] width 224 height 49
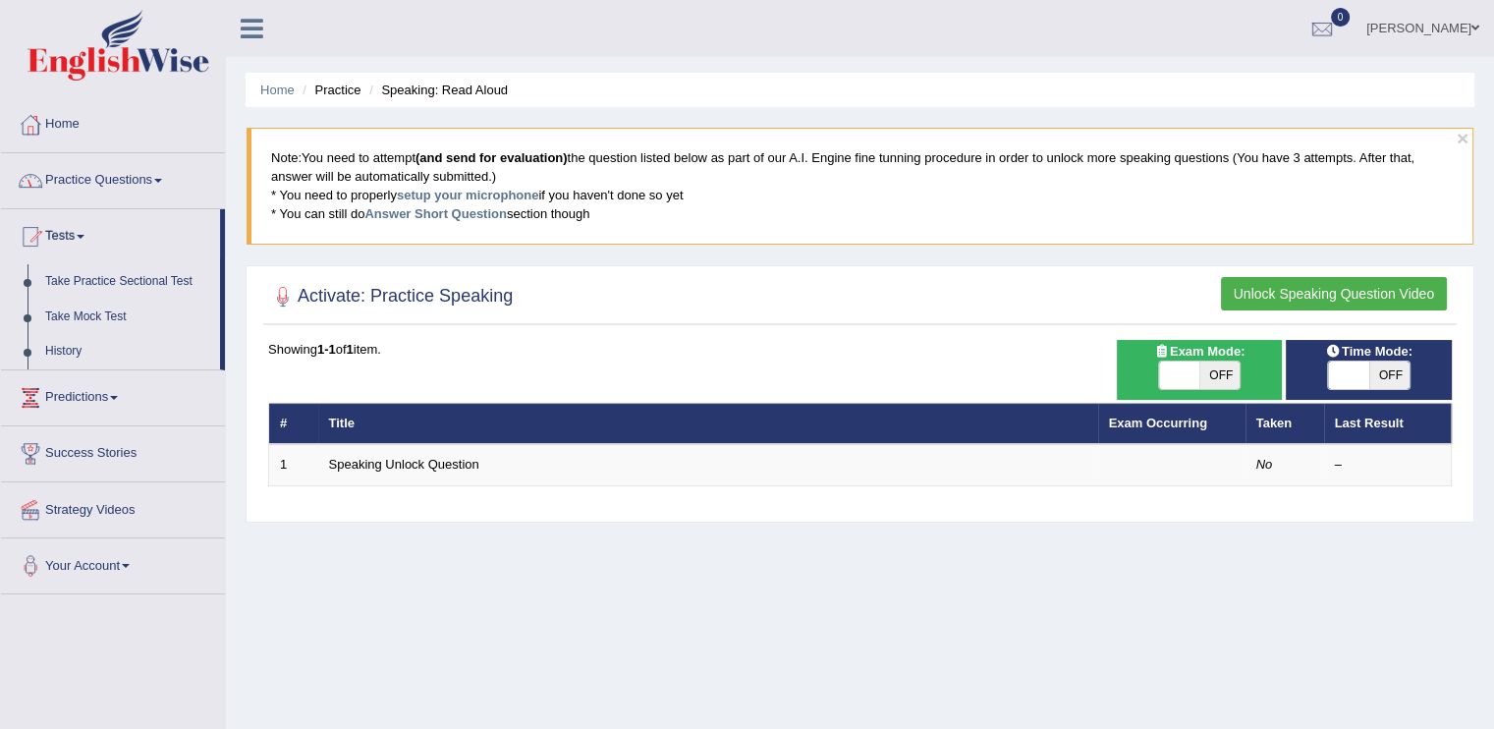
click at [65, 119] on link "Home" at bounding box center [113, 121] width 224 height 49
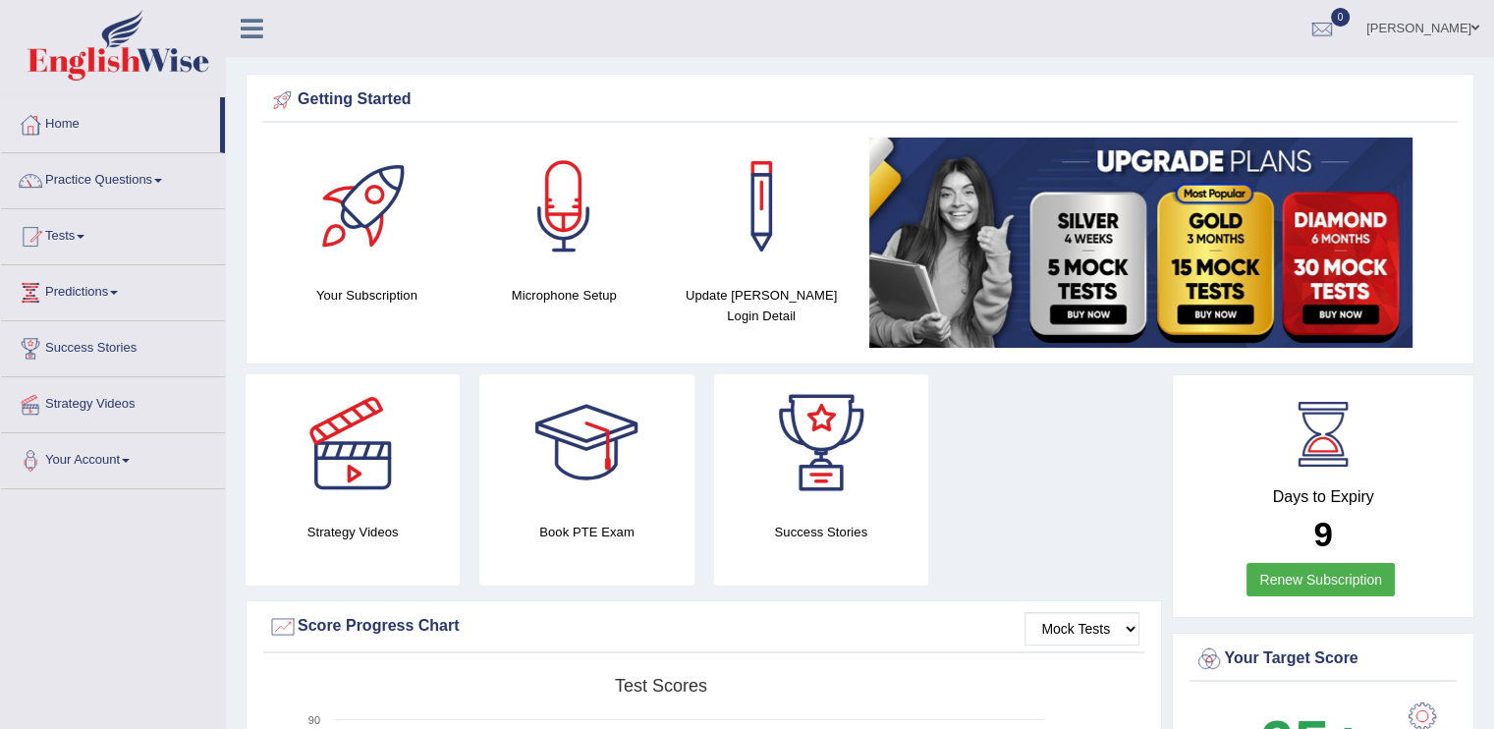
click at [256, 30] on icon at bounding box center [252, 29] width 23 height 26
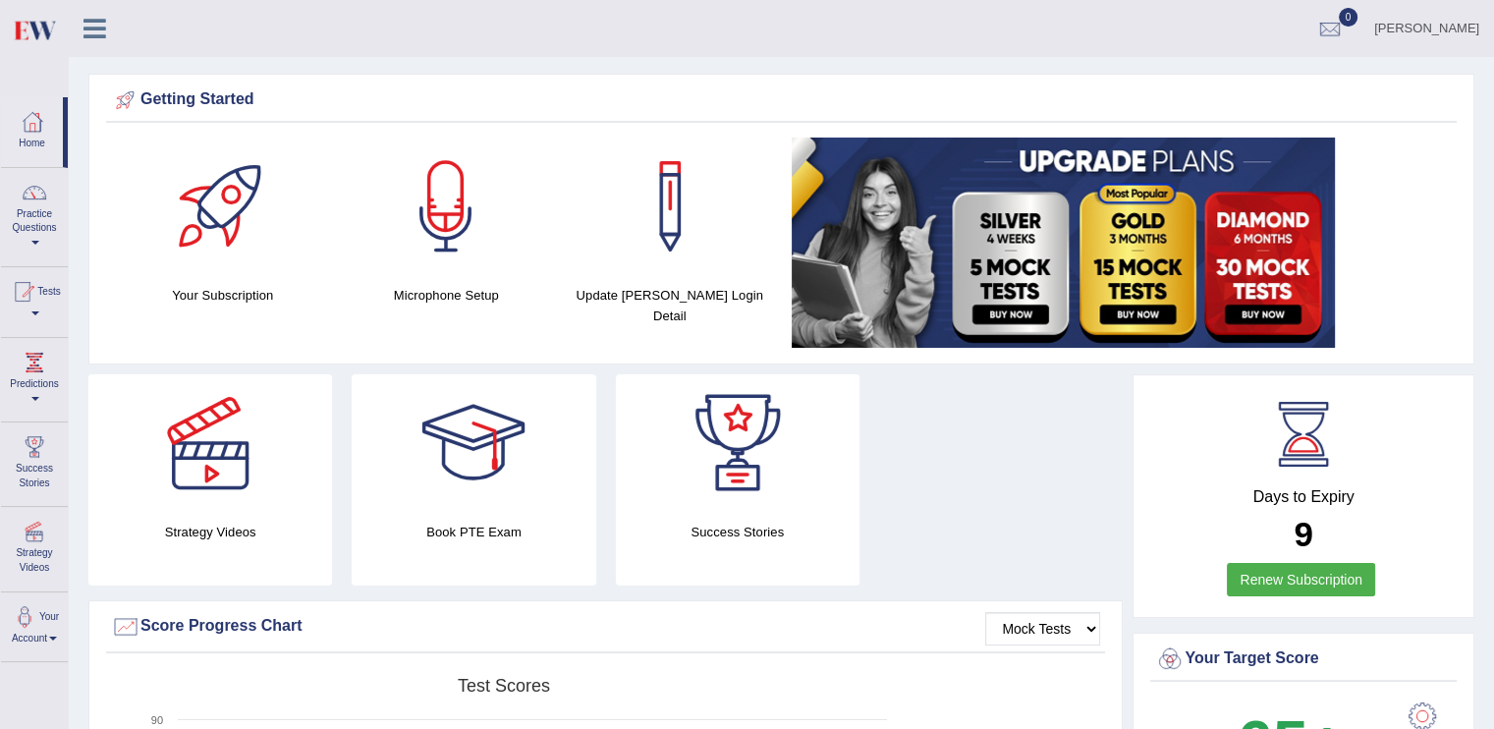
click at [97, 32] on icon at bounding box center [94, 29] width 23 height 26
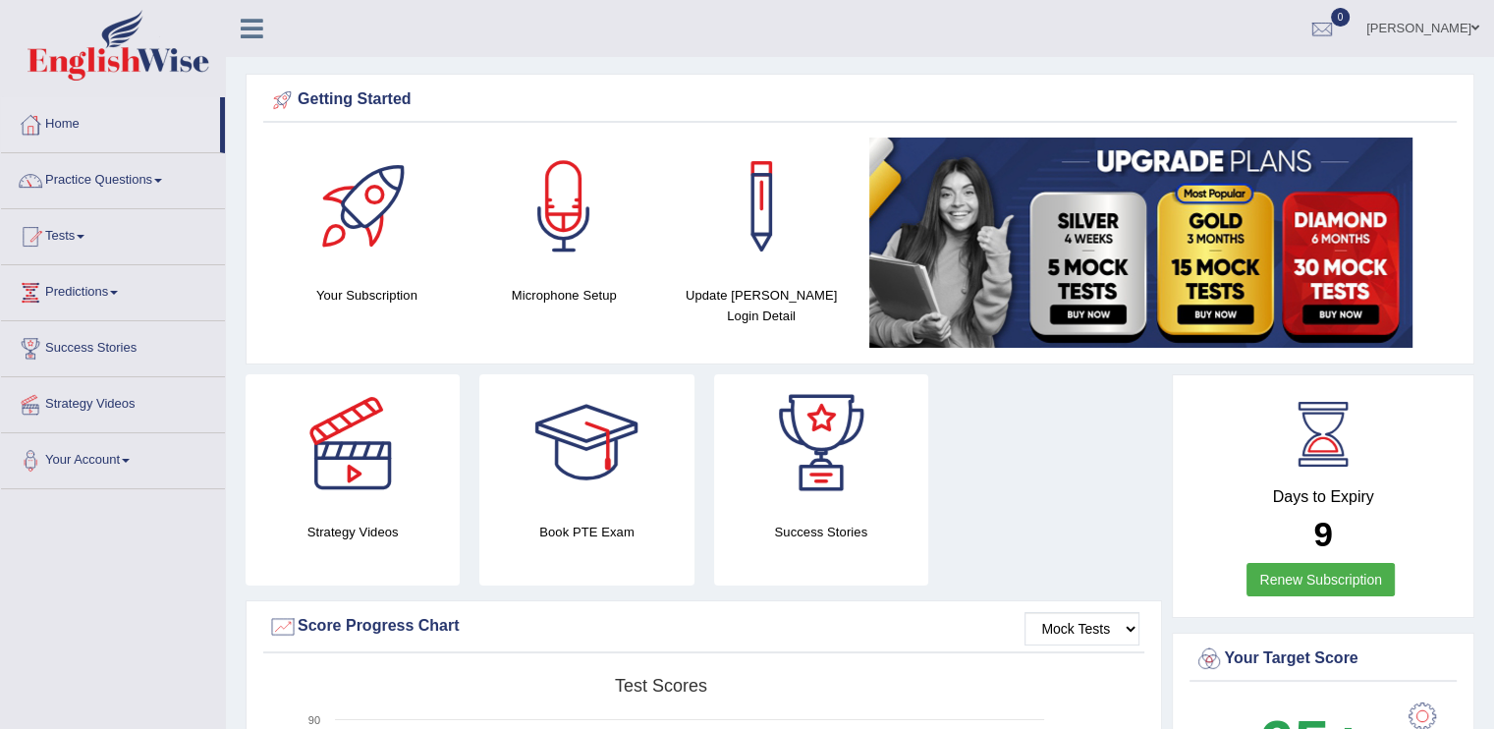
click at [1455, 28] on link "[PERSON_NAME]" at bounding box center [1423, 25] width 142 height 51
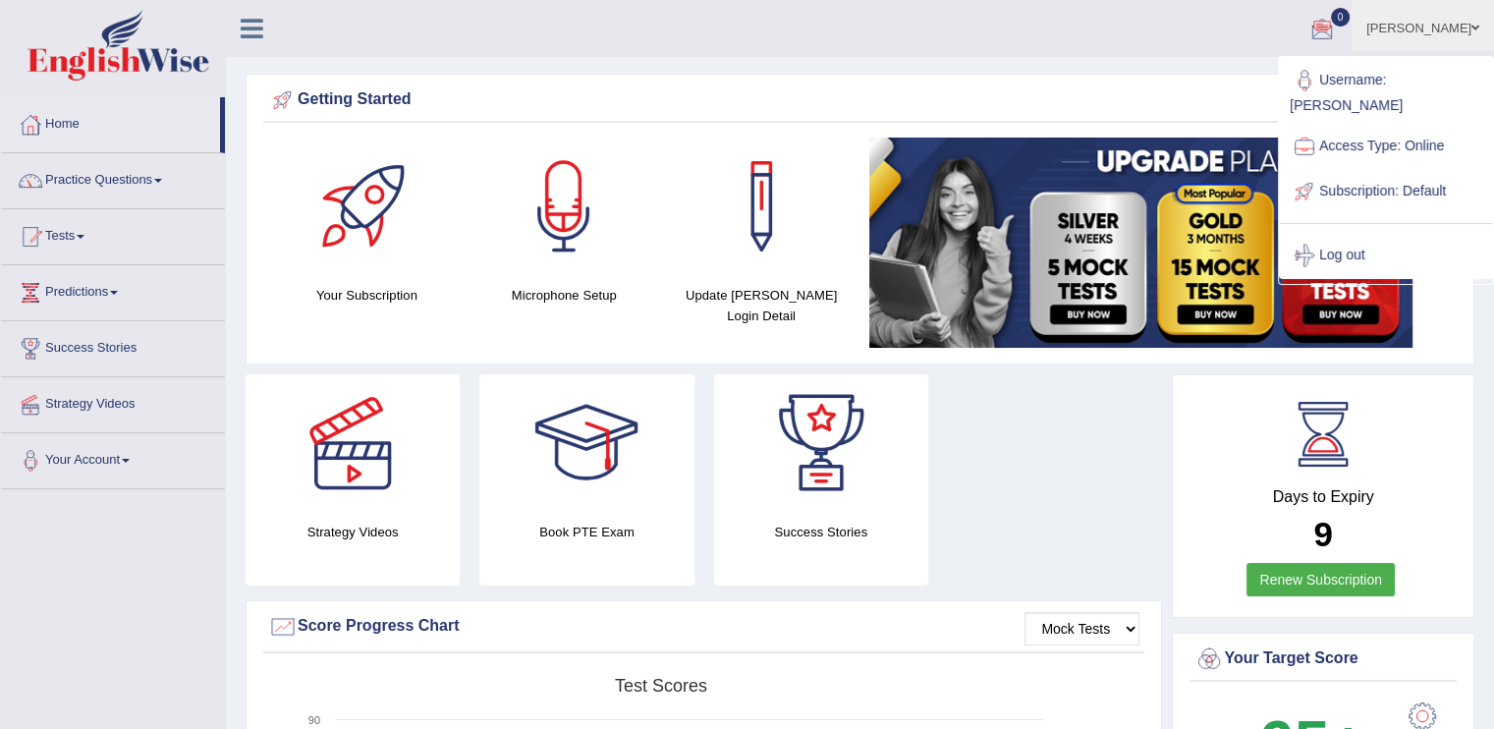
click at [1076, 36] on ul "[PERSON_NAME] Toggle navigation Username: Tinai Access Type: Online Subscriptio…" at bounding box center [1050, 28] width 888 height 56
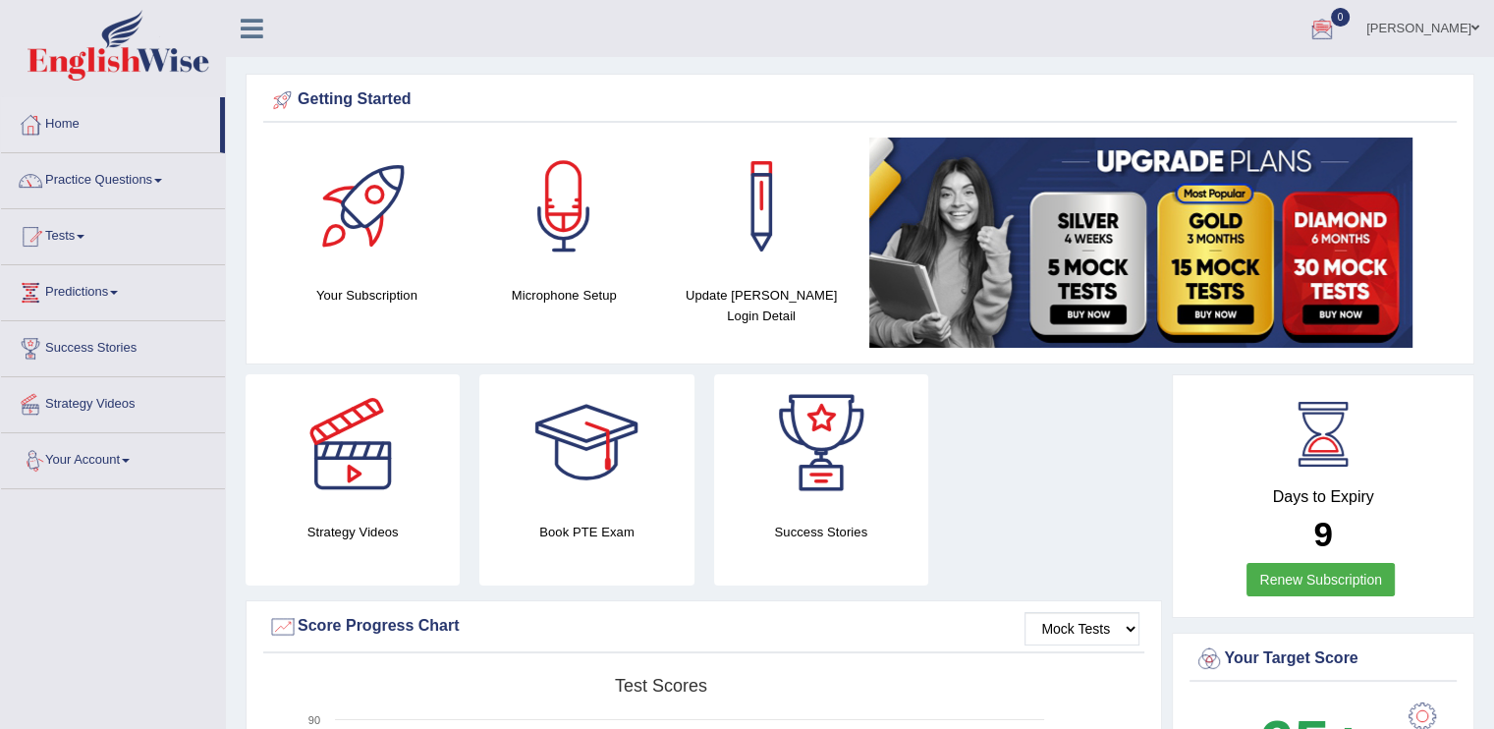
click at [130, 459] on span at bounding box center [126, 461] width 8 height 4
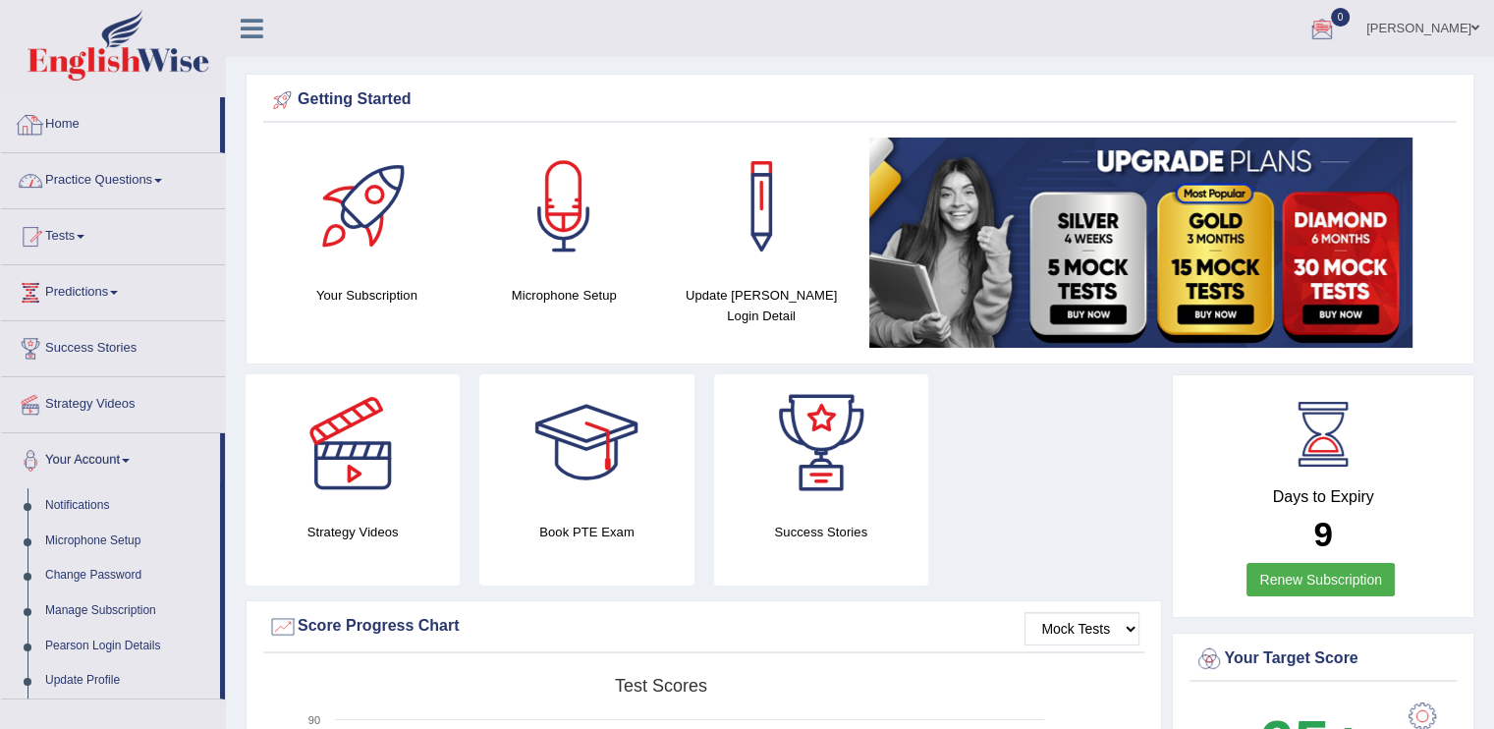
drag, startPoint x: 221, startPoint y: 115, endPoint x: 220, endPoint y: 233, distance: 117.9
click at [220, 233] on ul "Home Practice Questions Speaking Practice Read Aloud Repeat Sentence Describe I…" at bounding box center [113, 398] width 224 height 602
click at [129, 459] on span at bounding box center [126, 461] width 8 height 4
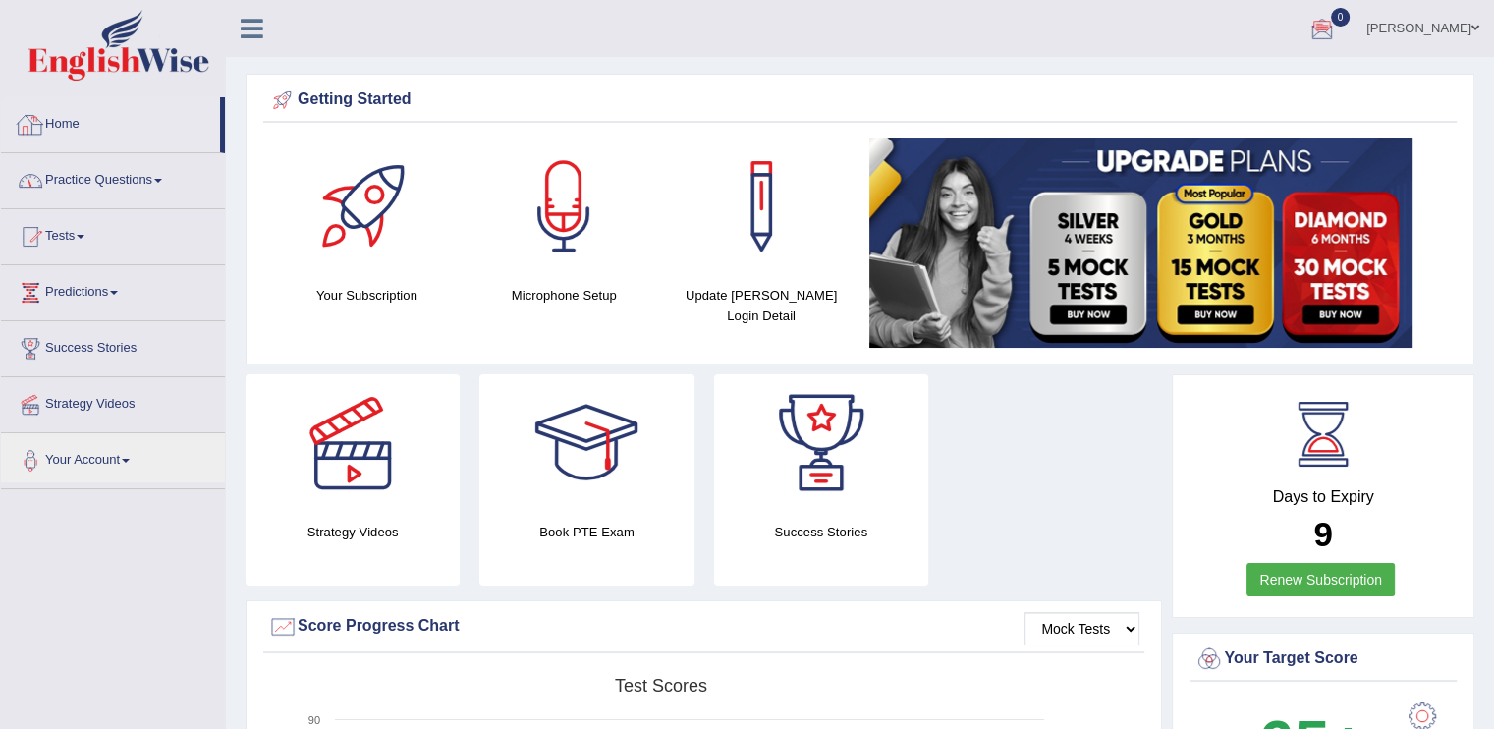
drag, startPoint x: 221, startPoint y: 114, endPoint x: 217, endPoint y: 179, distance: 64.9
click at [217, 179] on ul "Home Practice Questions Speaking Practice Read Aloud Repeat Sentence Describe I…" at bounding box center [113, 293] width 224 height 392
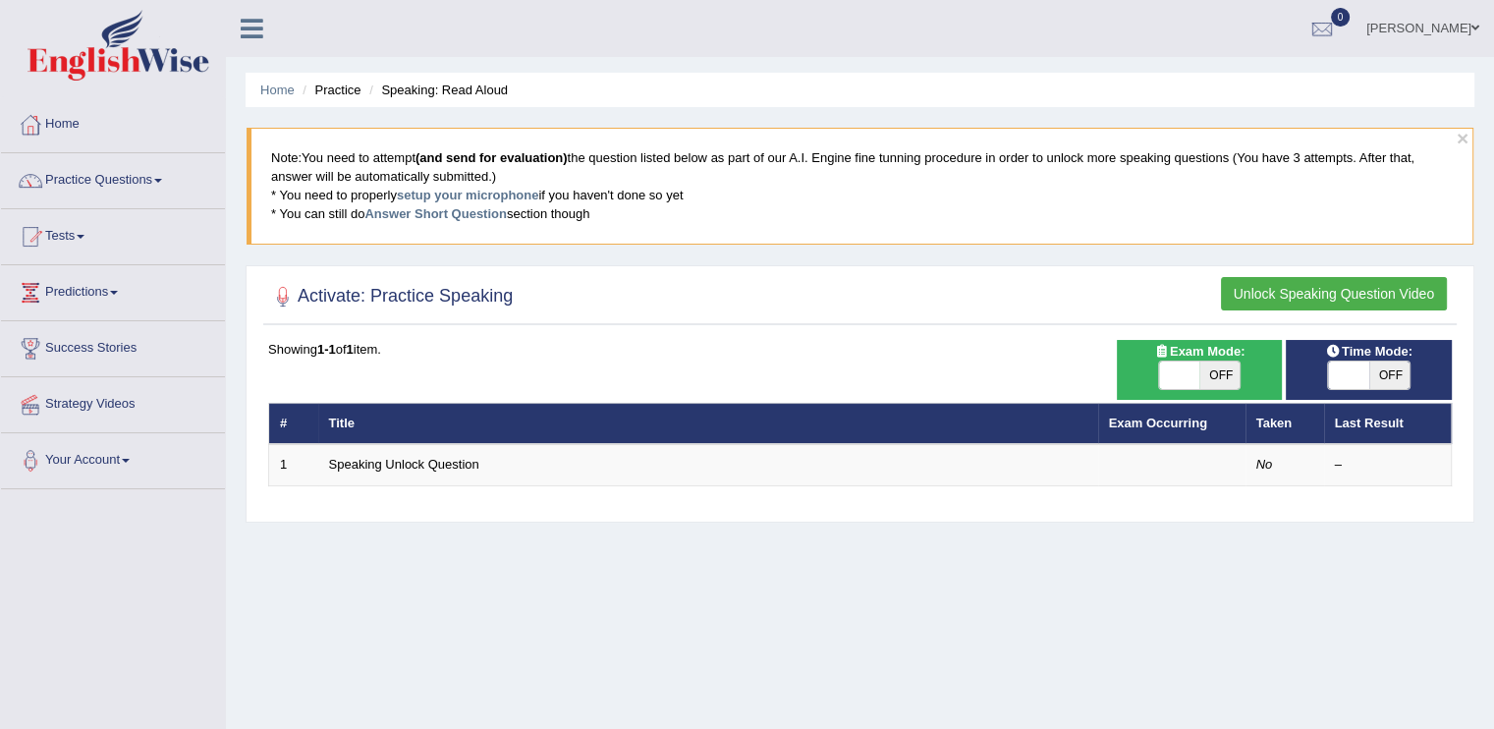
click at [1355, 604] on div "Home Practice Speaking: Read Aloud × Note: You need to attempt (and send for ev…" at bounding box center [860, 491] width 1268 height 982
click at [255, 26] on icon at bounding box center [252, 29] width 23 height 26
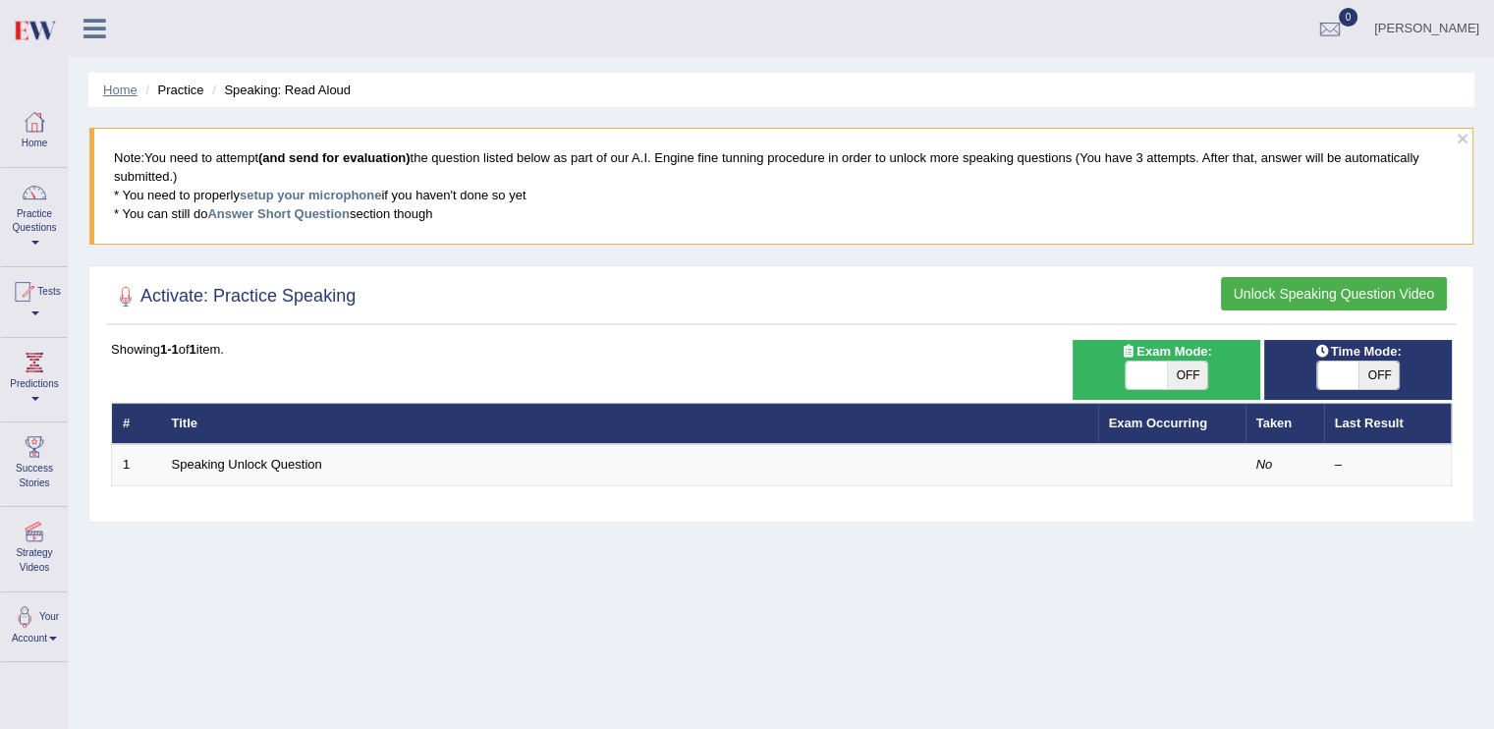
click at [118, 89] on link "Home" at bounding box center [120, 90] width 34 height 15
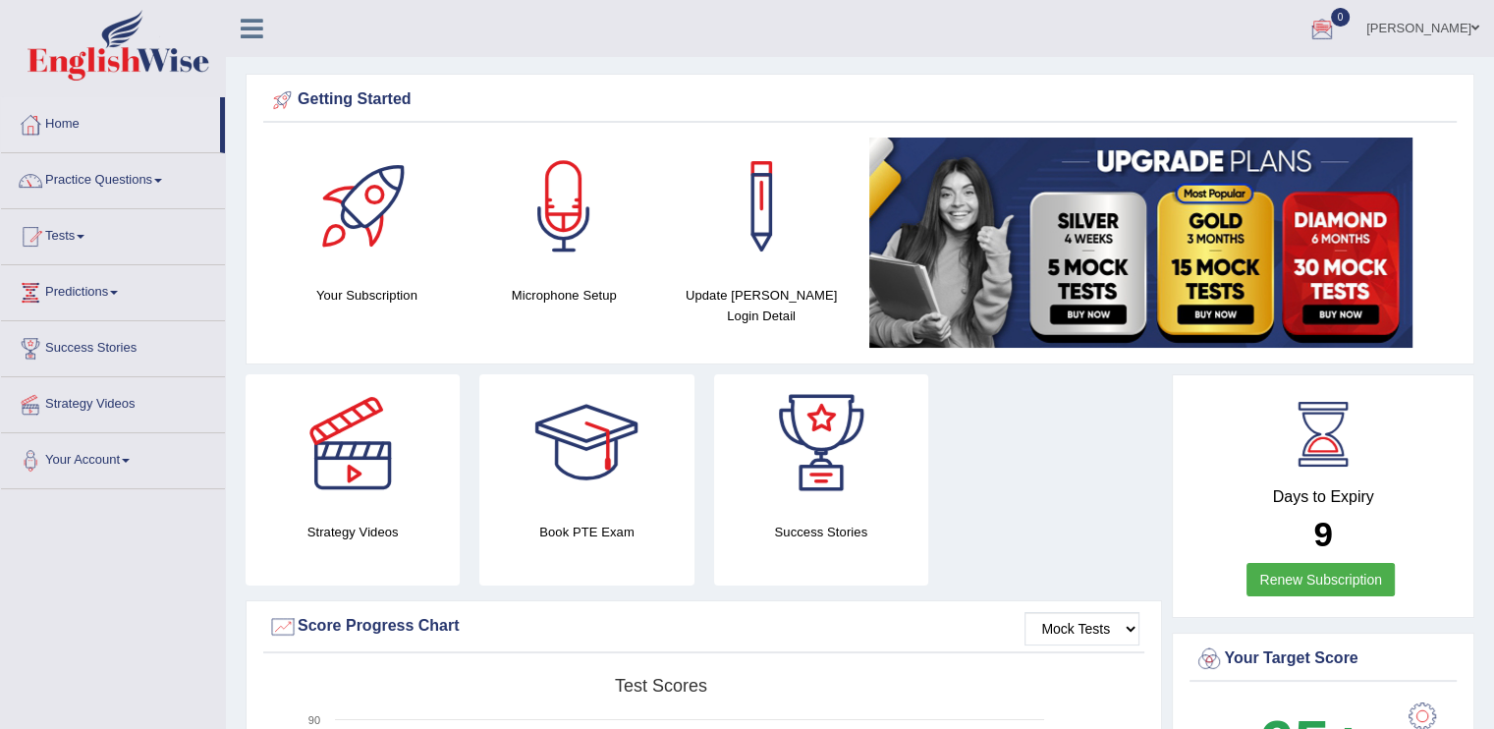
click at [1460, 18] on link "[PERSON_NAME]" at bounding box center [1423, 25] width 142 height 51
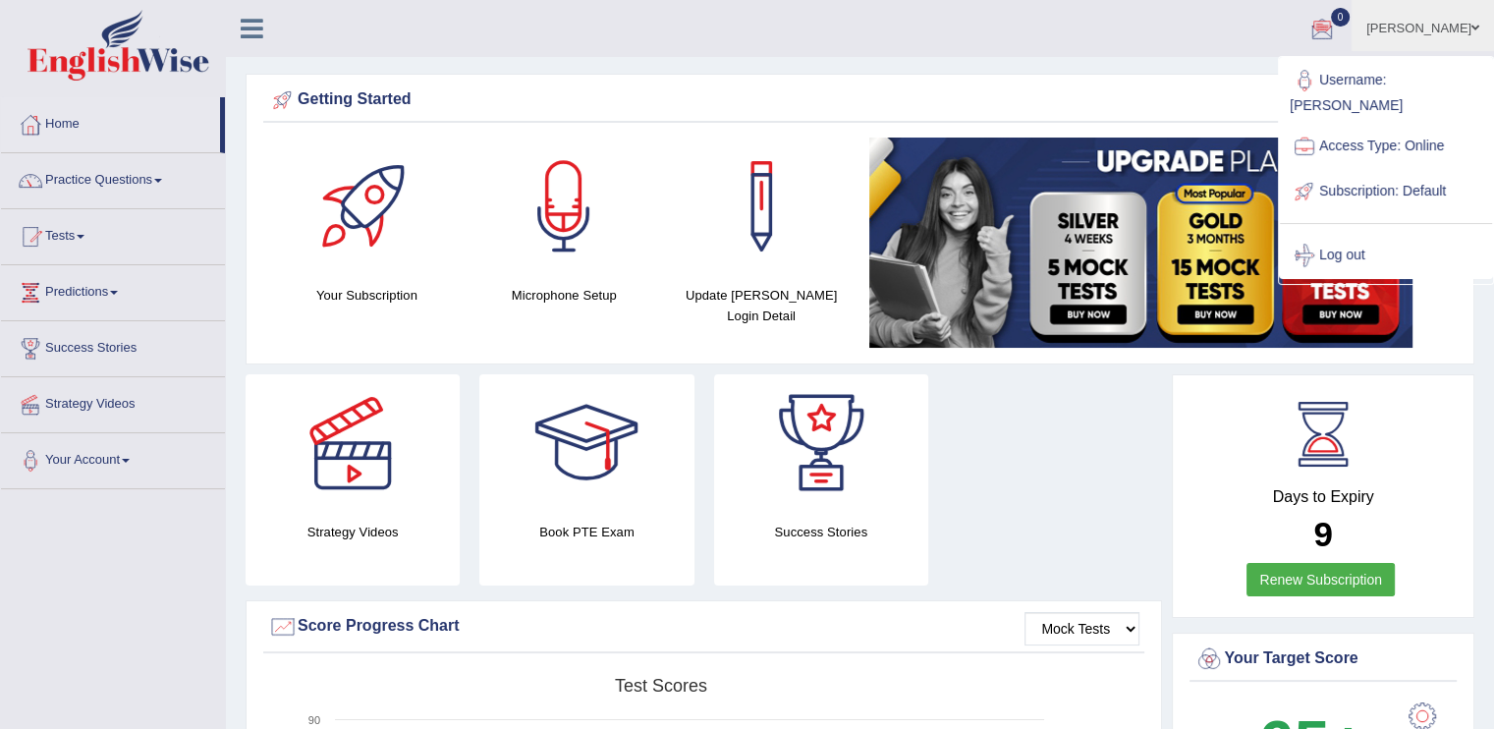
click at [1073, 4] on ul "[PERSON_NAME] Toggle navigation Username: Tinai Access Type: Online Subscriptio…" at bounding box center [1050, 28] width 888 height 56
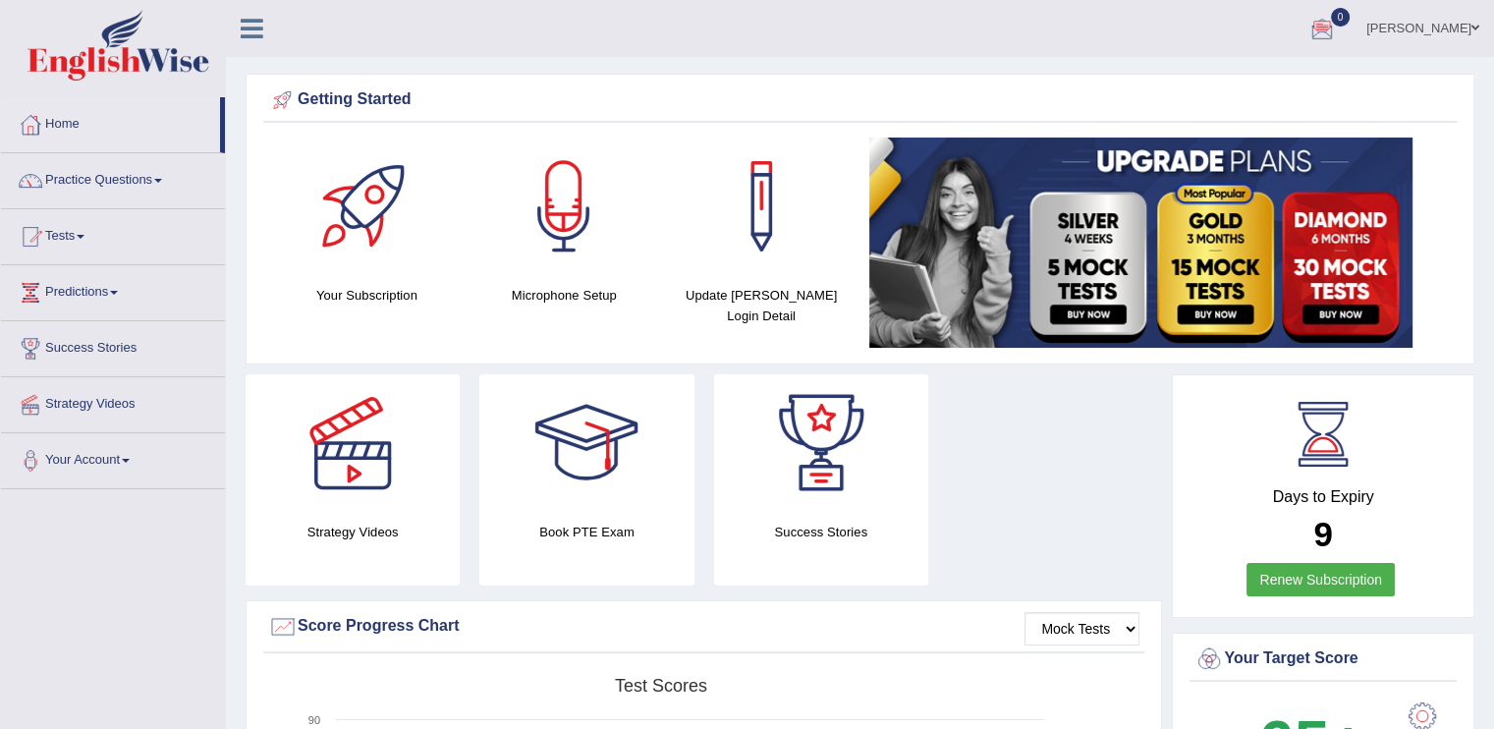
click at [1391, 507] on div "Days to Expiry 9 Renew Subscription" at bounding box center [1322, 498] width 267 height 217
click at [860, 456] on div at bounding box center [821, 443] width 138 height 138
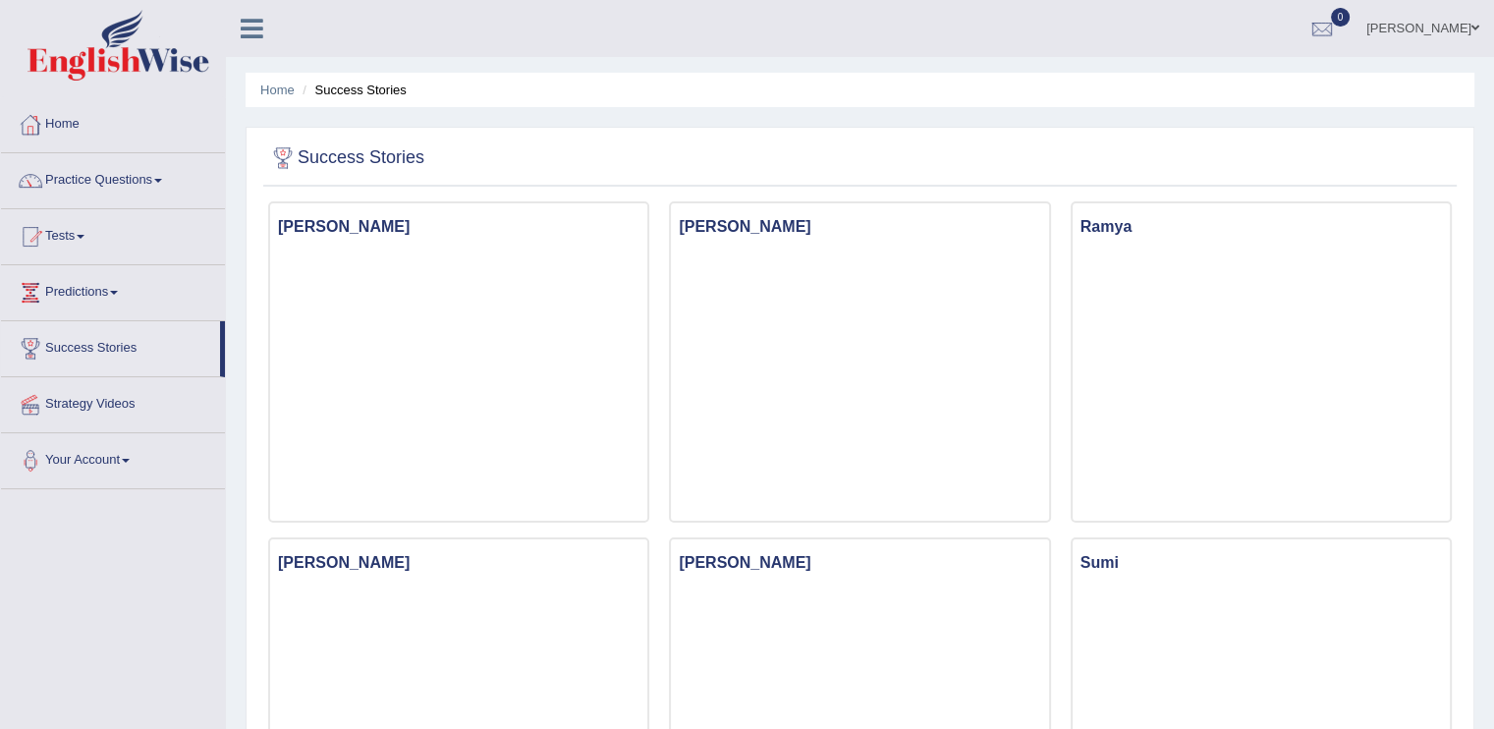
click at [121, 68] on img at bounding box center [119, 45] width 182 height 71
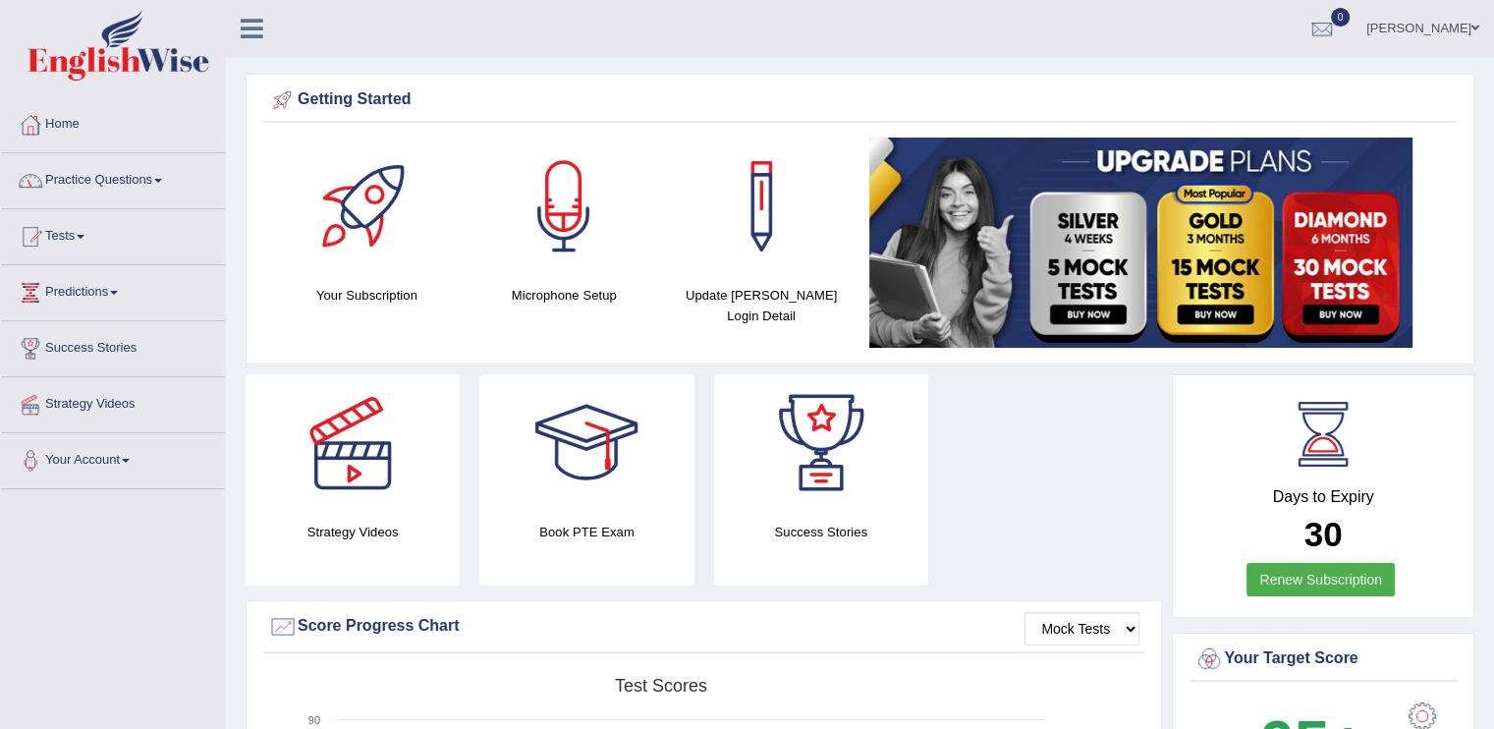
click at [162, 180] on span at bounding box center [158, 181] width 8 height 4
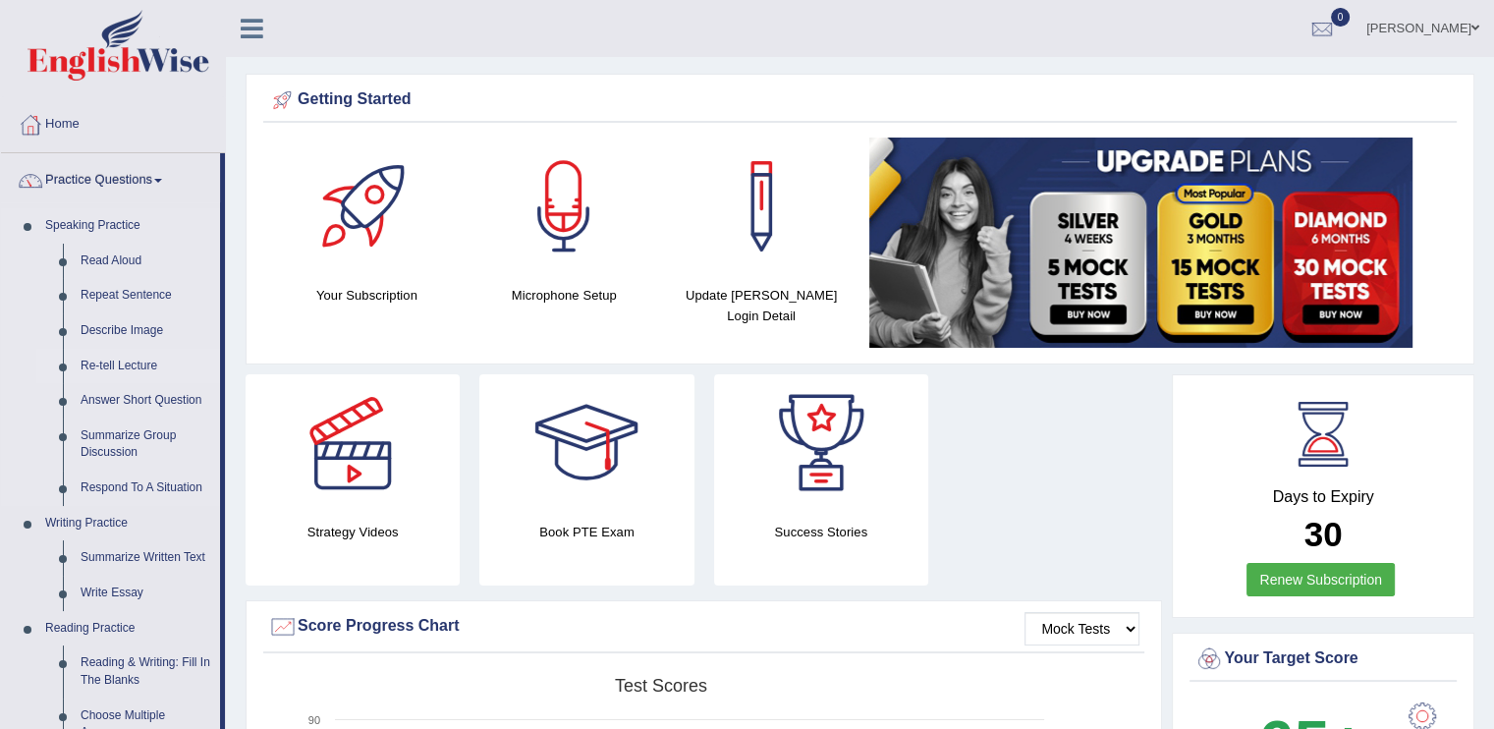
click at [182, 365] on link "Re-tell Lecture" at bounding box center [146, 366] width 148 height 35
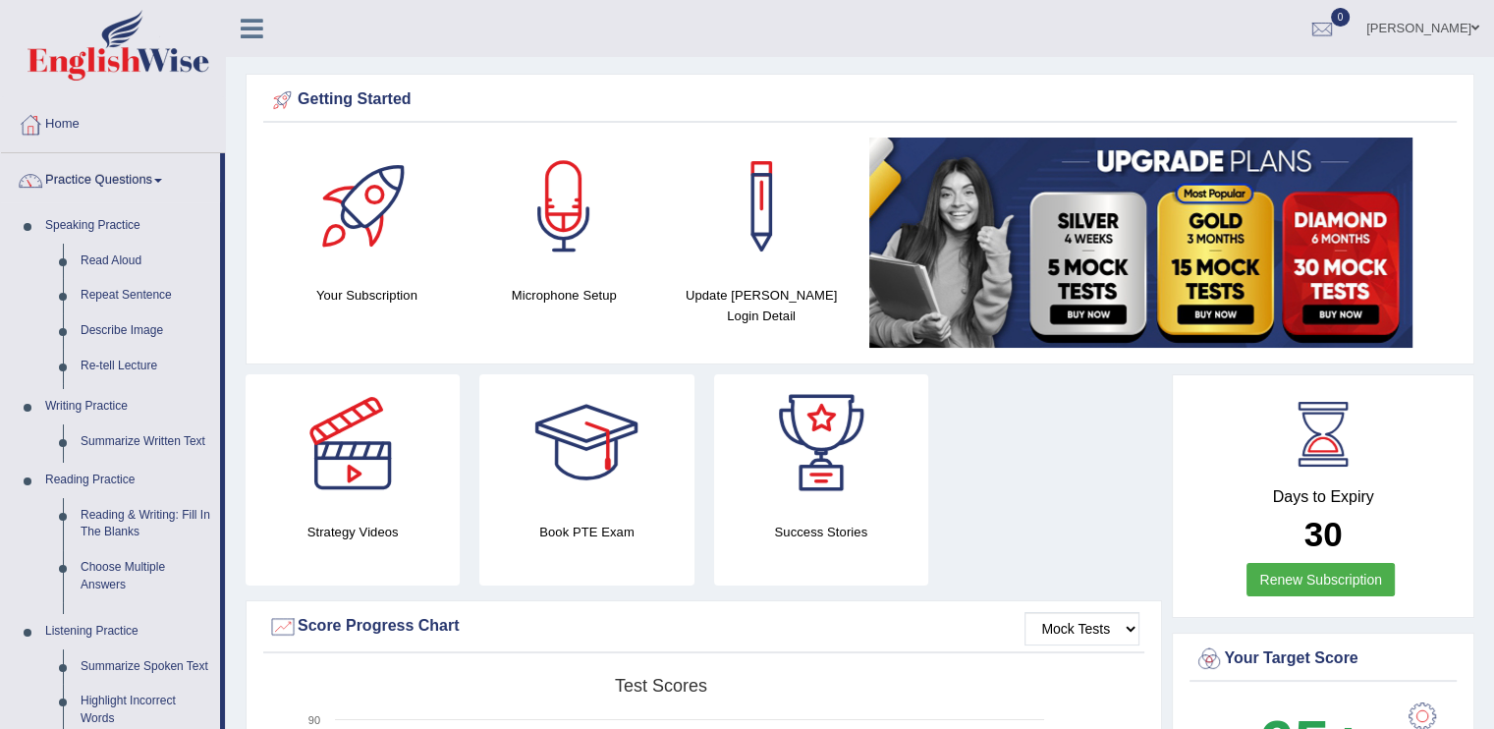
click at [182, 365] on ul "Home Practice Questions Speaking Practice Read Aloud Repeat Sentence Describe I…" at bounding box center [113, 582] width 224 height 970
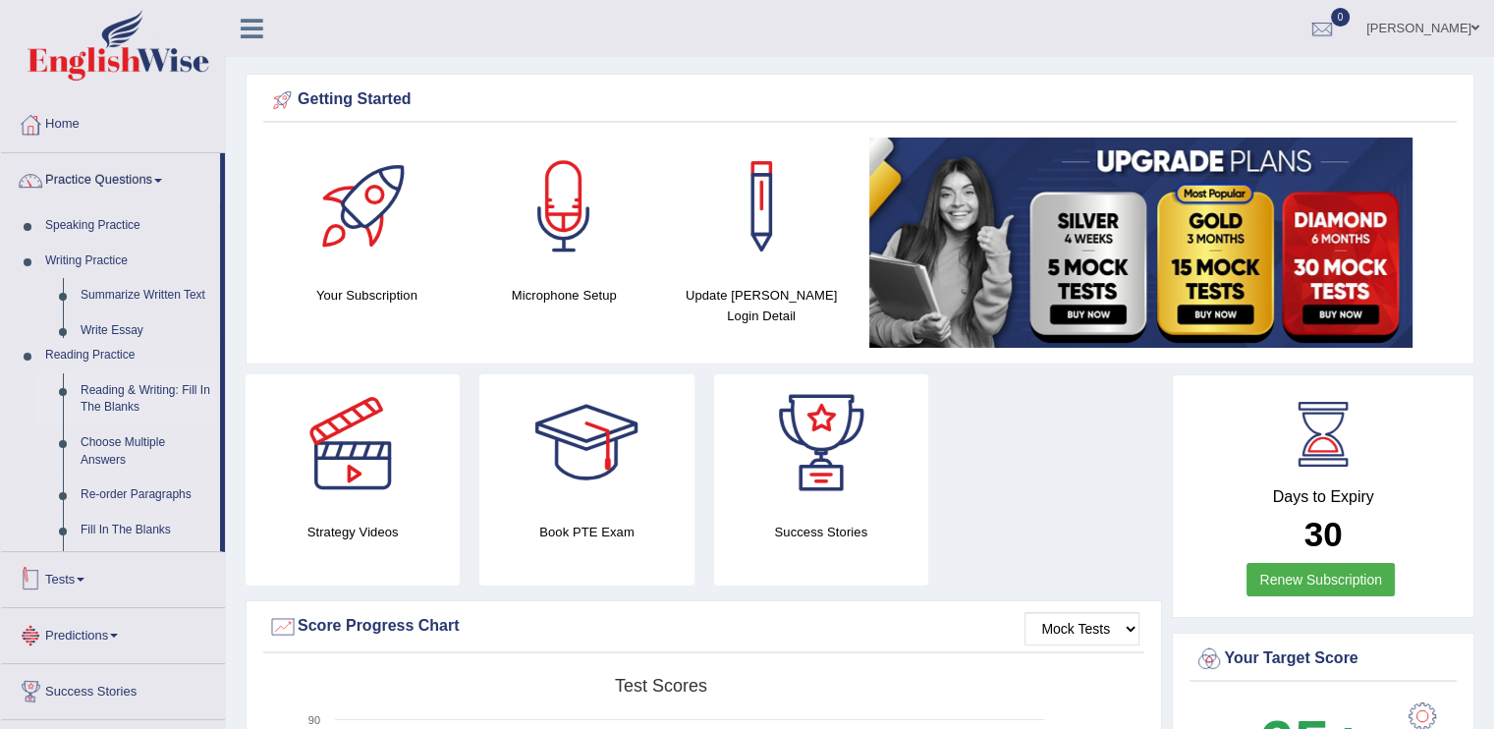
drag, startPoint x: 182, startPoint y: 365, endPoint x: 192, endPoint y: 400, distance: 35.8
click at [192, 400] on ul "Home Practice Questions Speaking Practice Read Aloud Repeat Sentence Describe I…" at bounding box center [113, 464] width 224 height 735
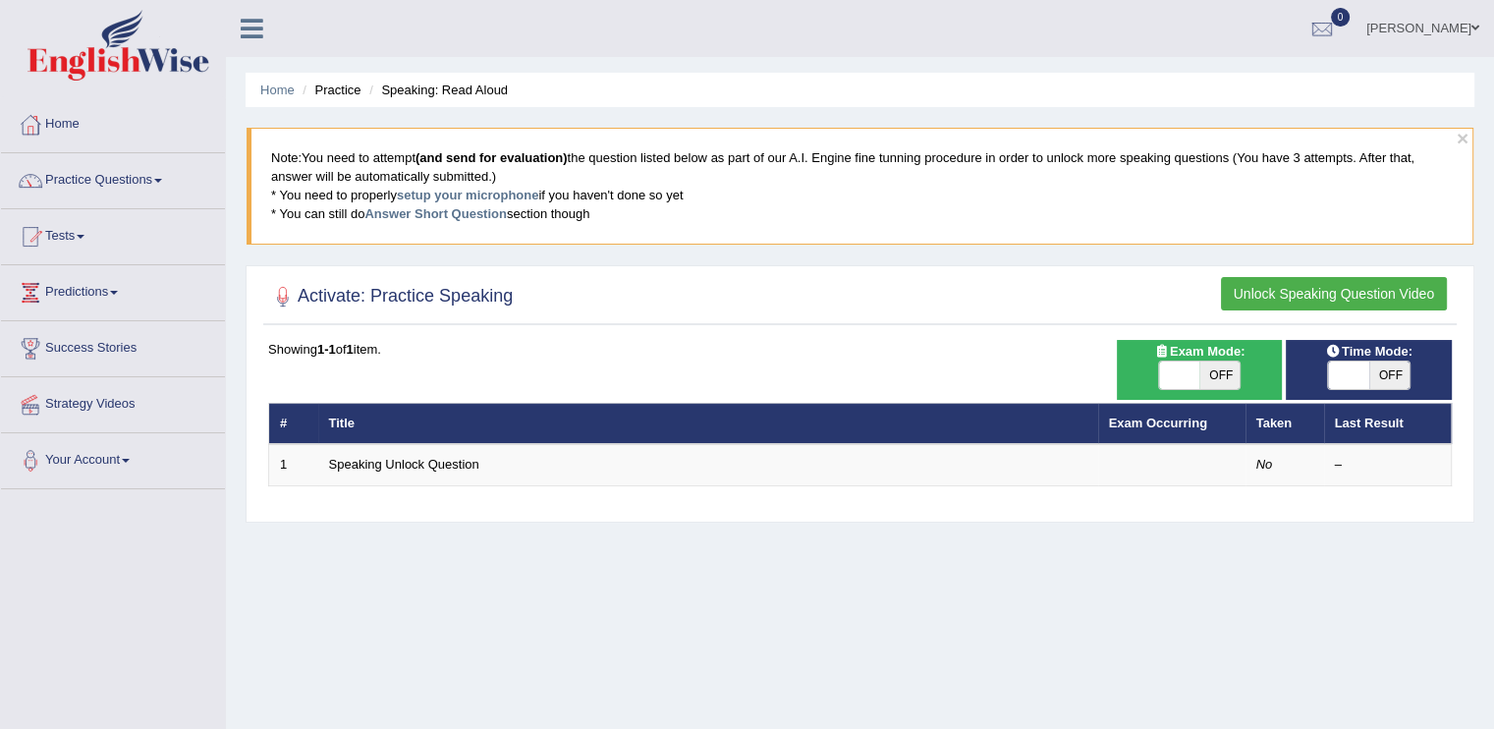
click at [153, 184] on link "Practice Questions" at bounding box center [113, 177] width 224 height 49
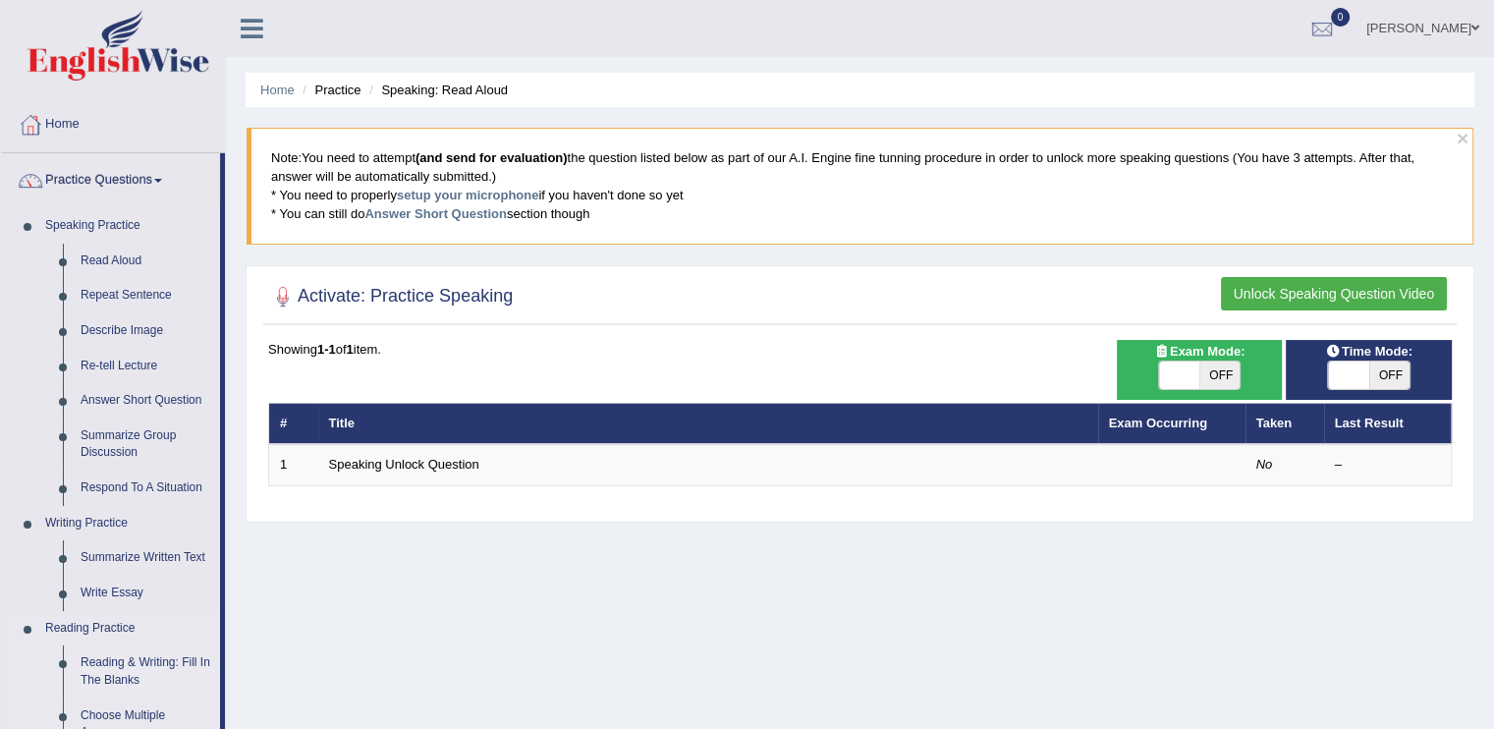
click at [198, 680] on link "Reading & Writing: Fill In The Blanks" at bounding box center [146, 671] width 148 height 52
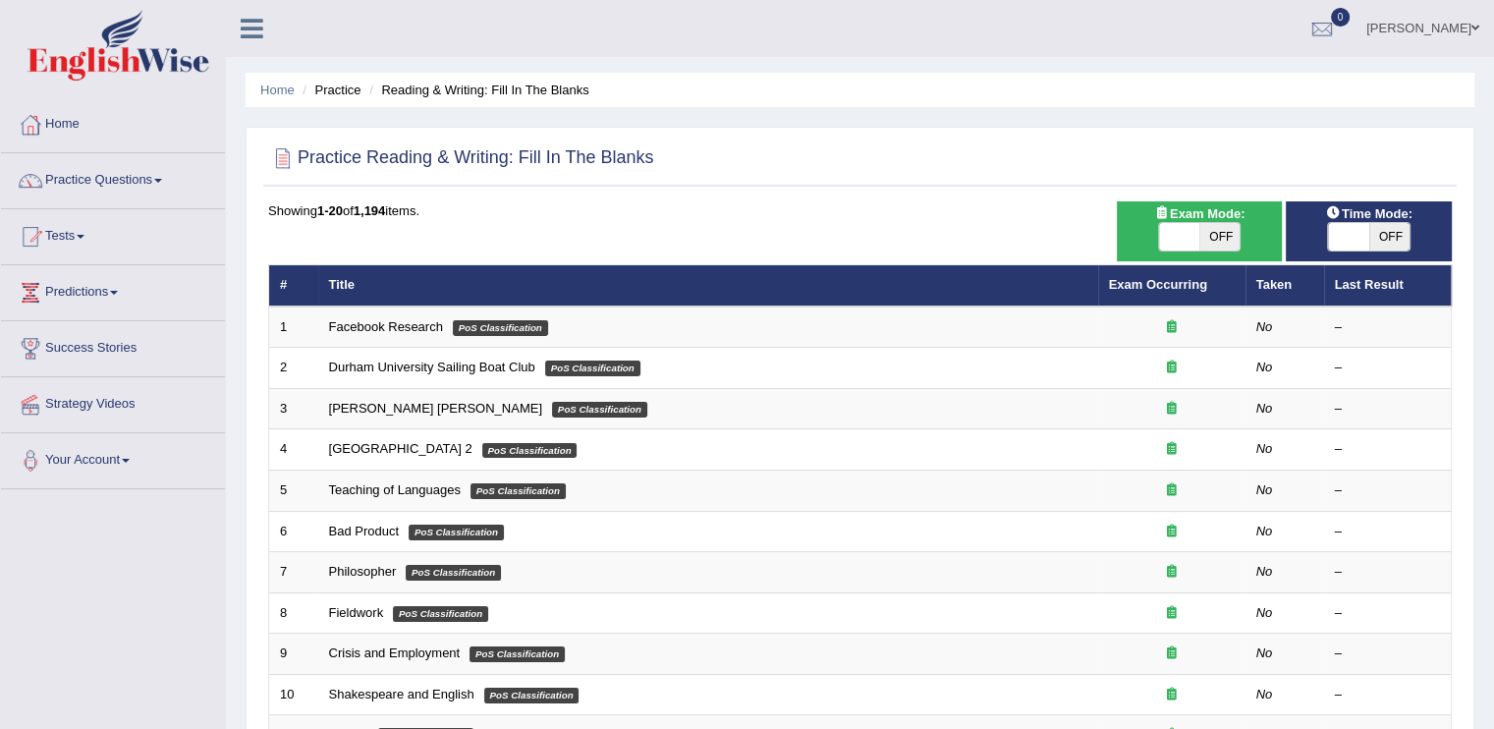
click at [169, 168] on link "Practice Questions" at bounding box center [113, 177] width 224 height 49
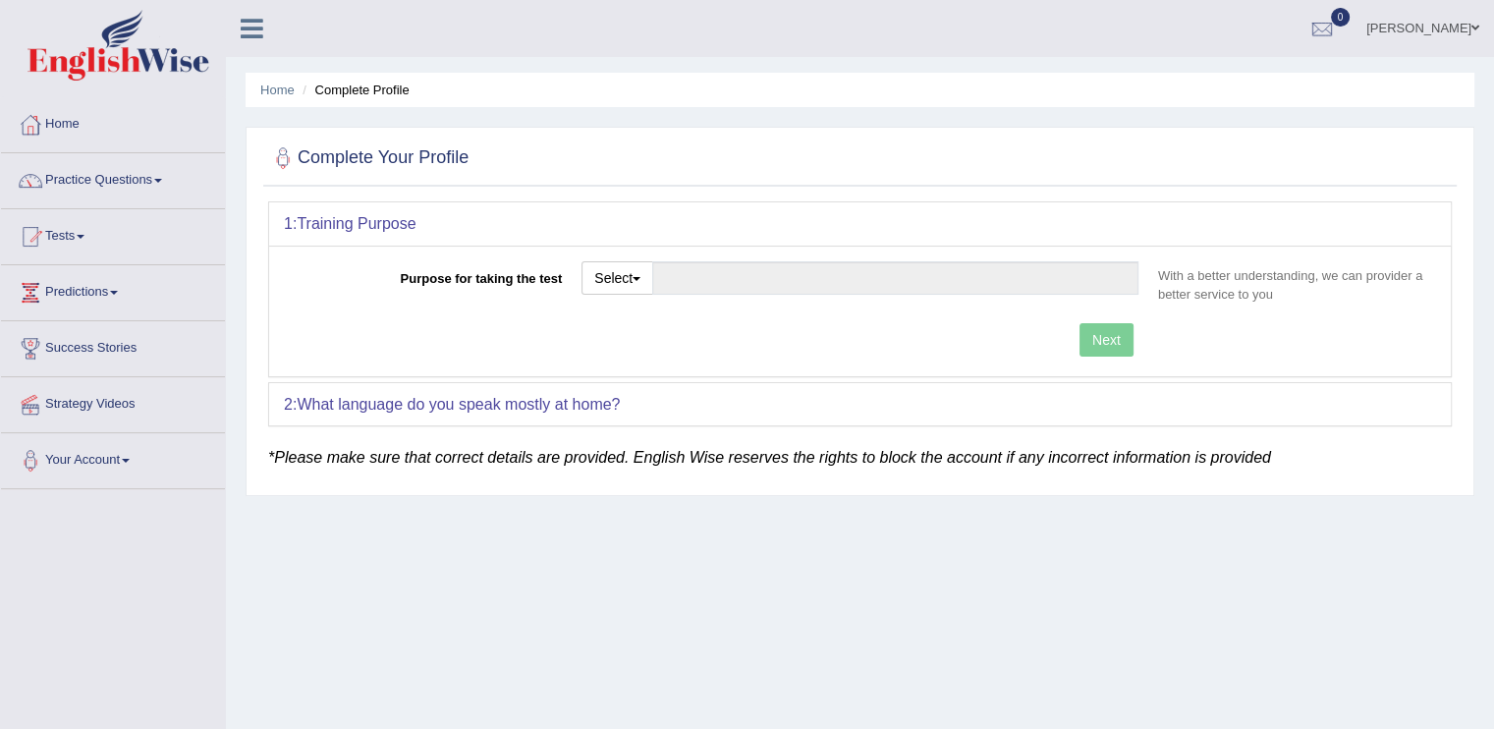
click at [1450, 13] on link "[PERSON_NAME]" at bounding box center [1423, 25] width 142 height 51
